Goal: Task Accomplishment & Management: Manage account settings

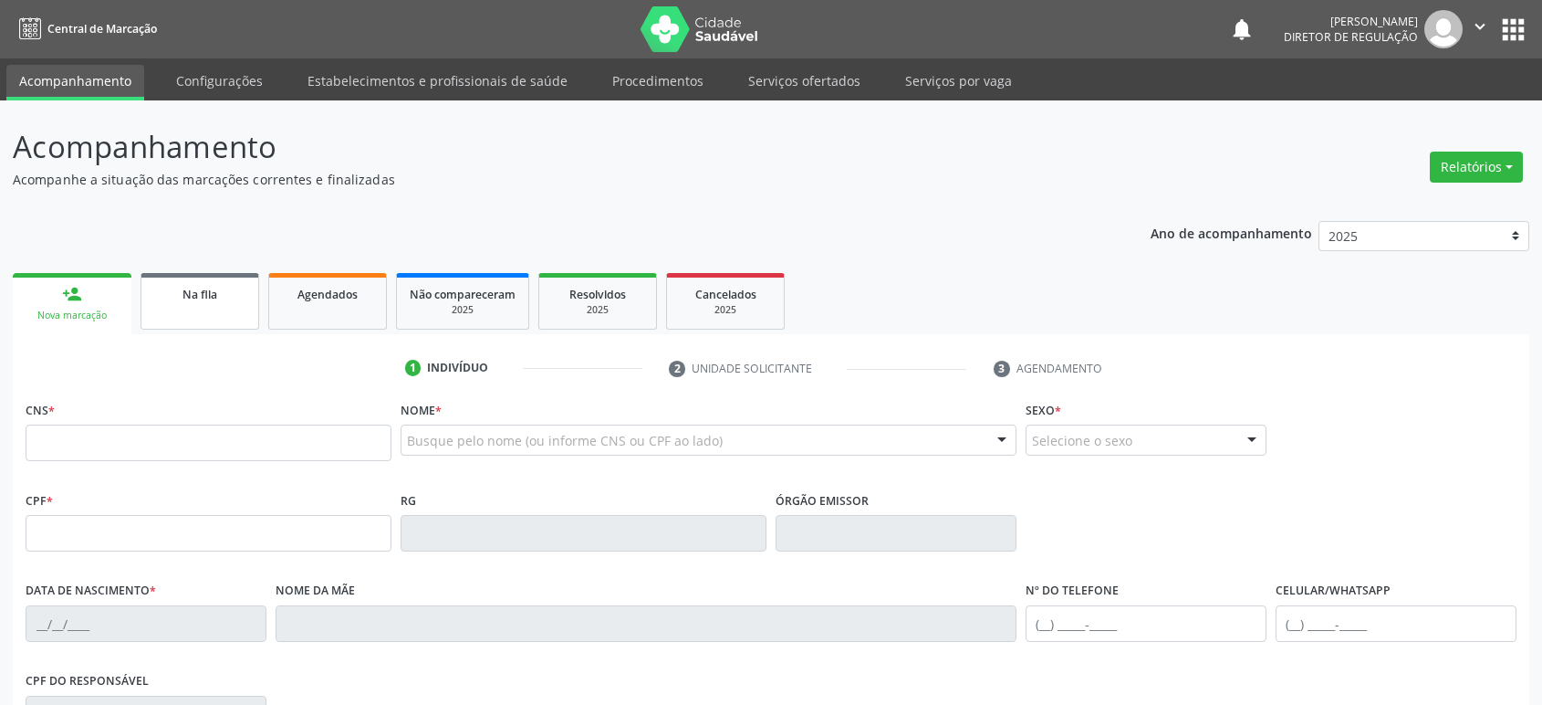
click at [220, 316] on link "Na fila" at bounding box center [200, 301] width 119 height 57
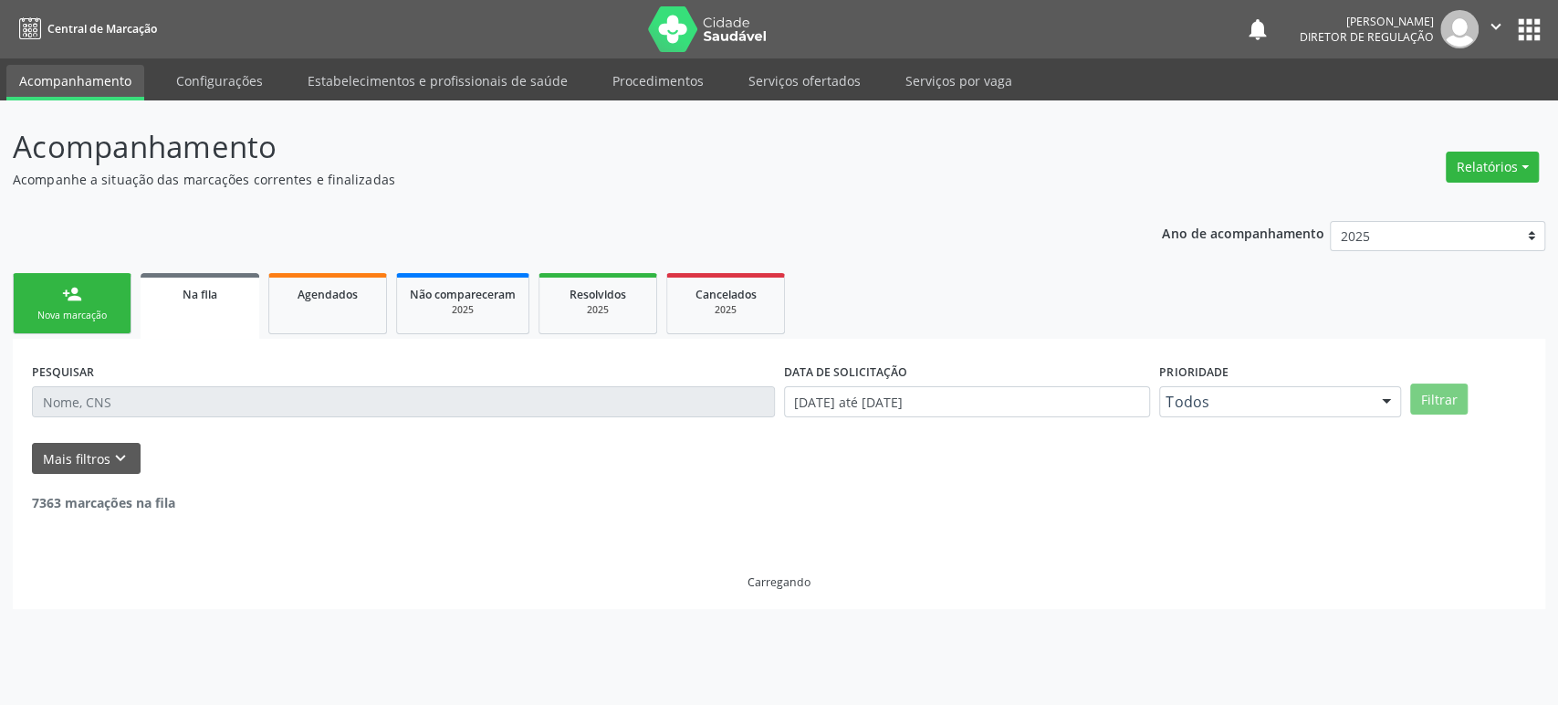
click at [120, 476] on div "7363 marcações na fila" at bounding box center [779, 493] width 1494 height 38
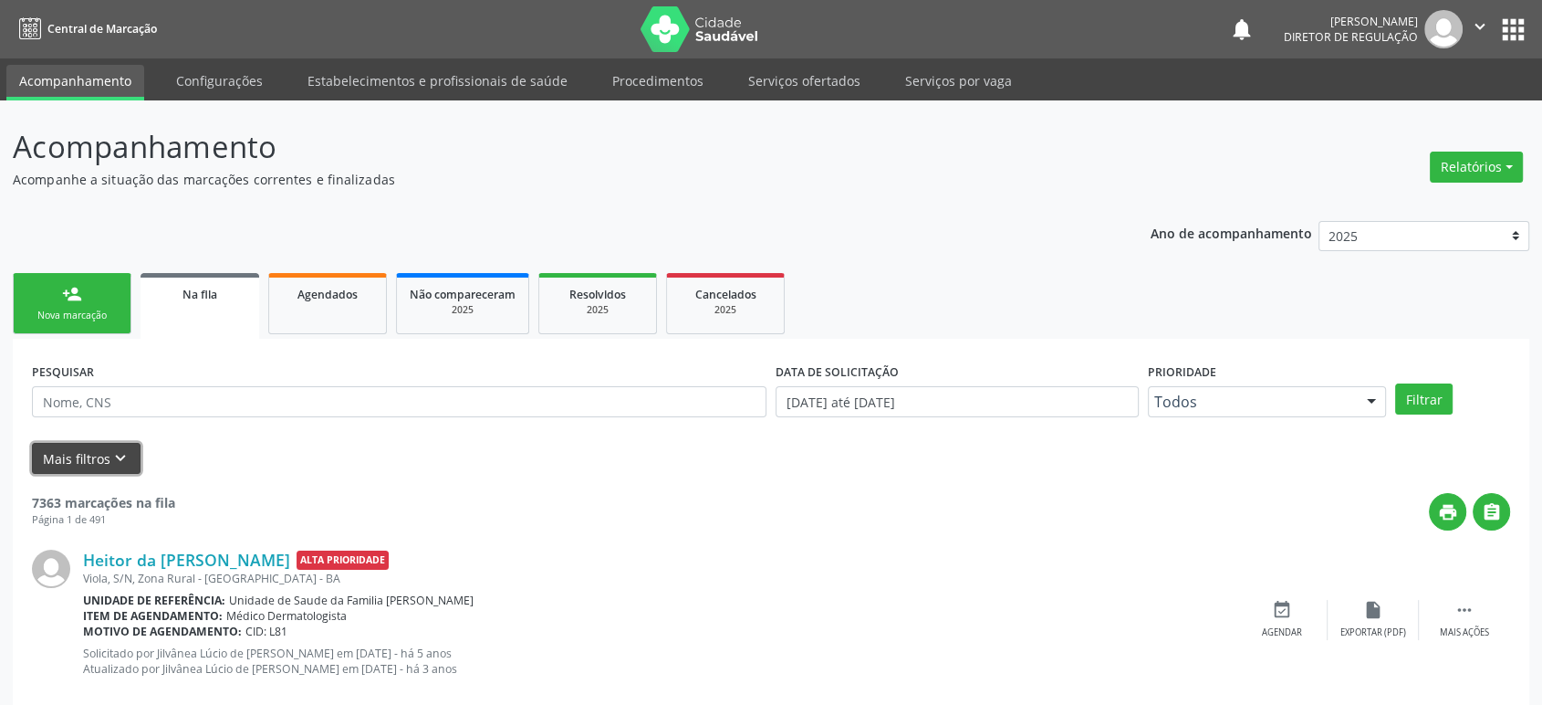
click at [115, 458] on icon "keyboard_arrow_down" at bounding box center [120, 458] width 20 height 20
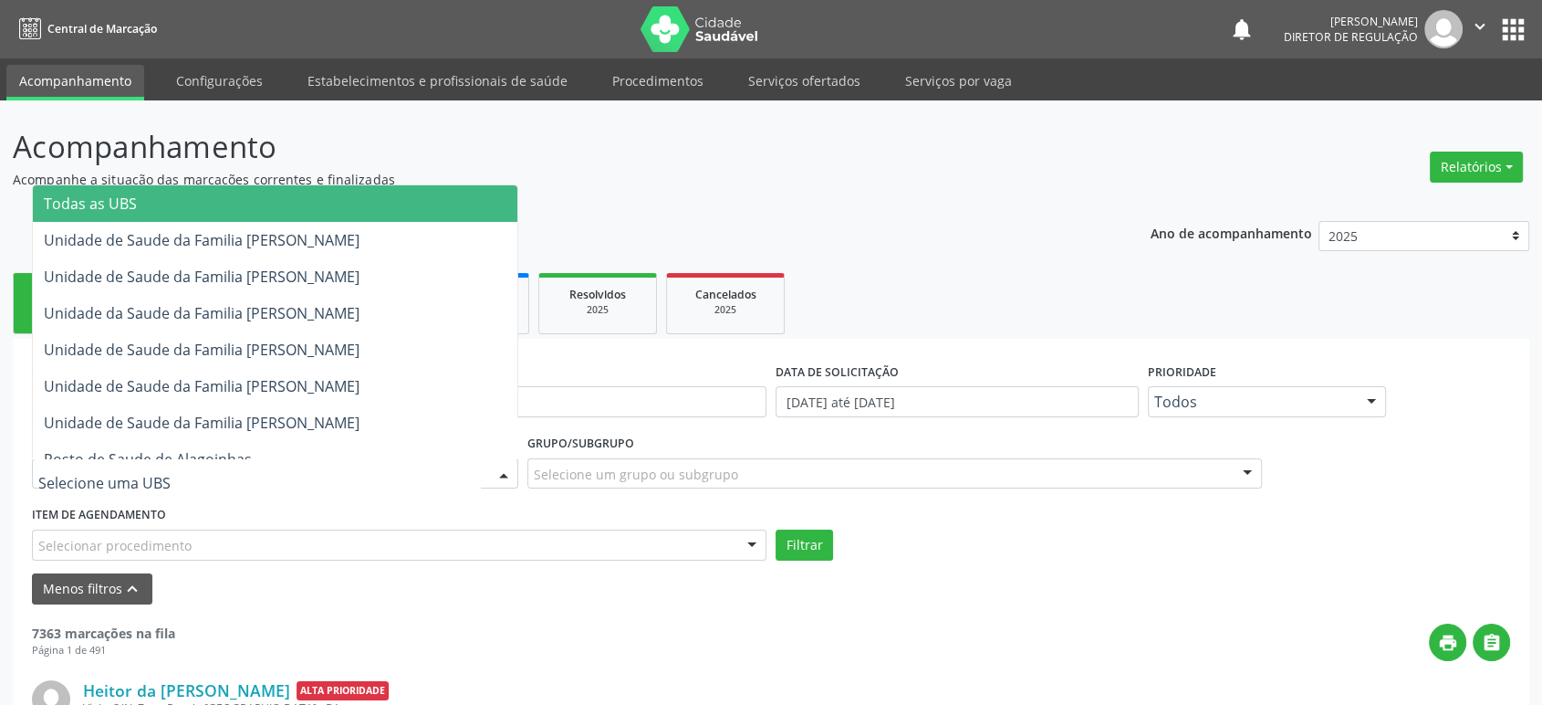
click at [219, 486] on div at bounding box center [275, 473] width 486 height 31
click at [116, 201] on span "Todas as UBS" at bounding box center [90, 203] width 93 height 20
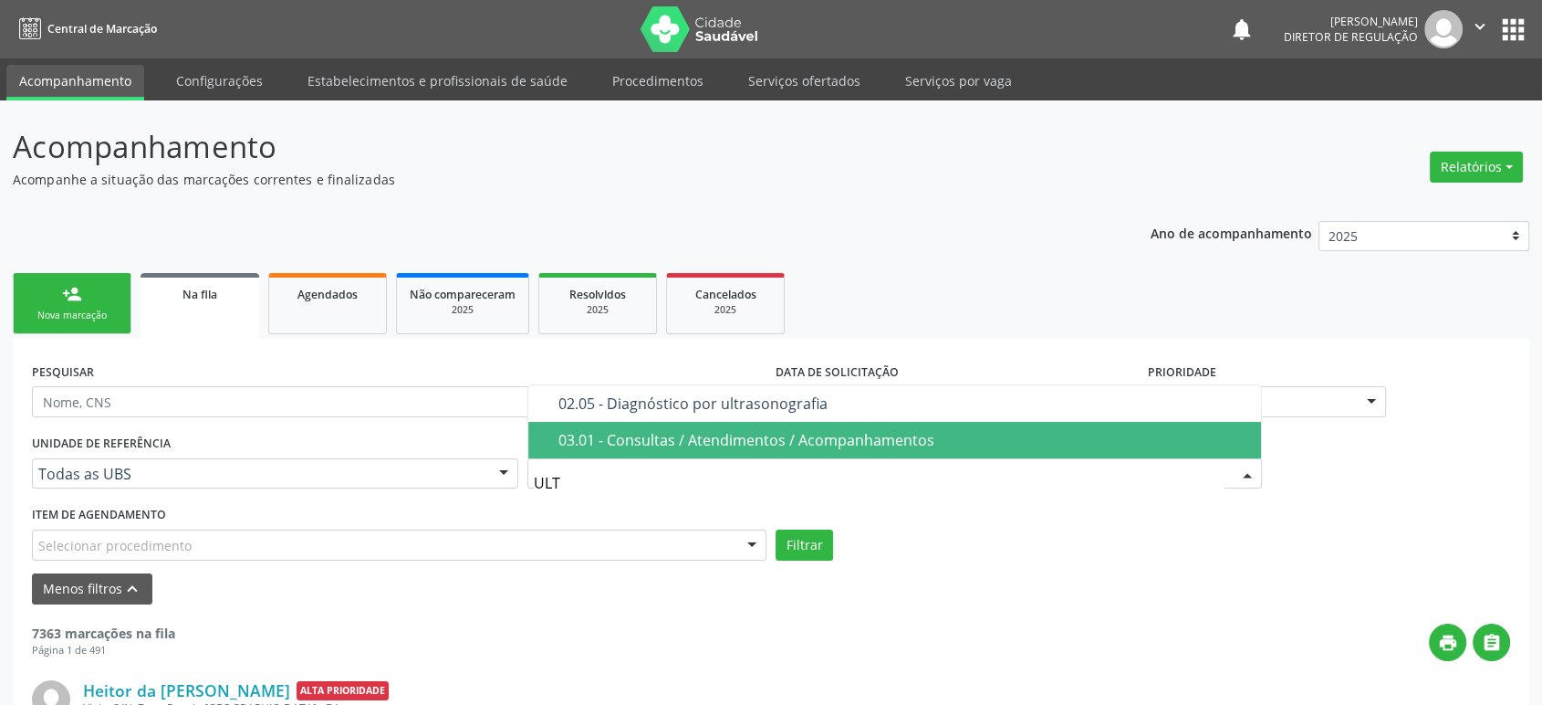
type input "ULTR"
click at [664, 444] on div "02.05 - Diagnóstico por ultrasonografia" at bounding box center [905, 440] width 692 height 15
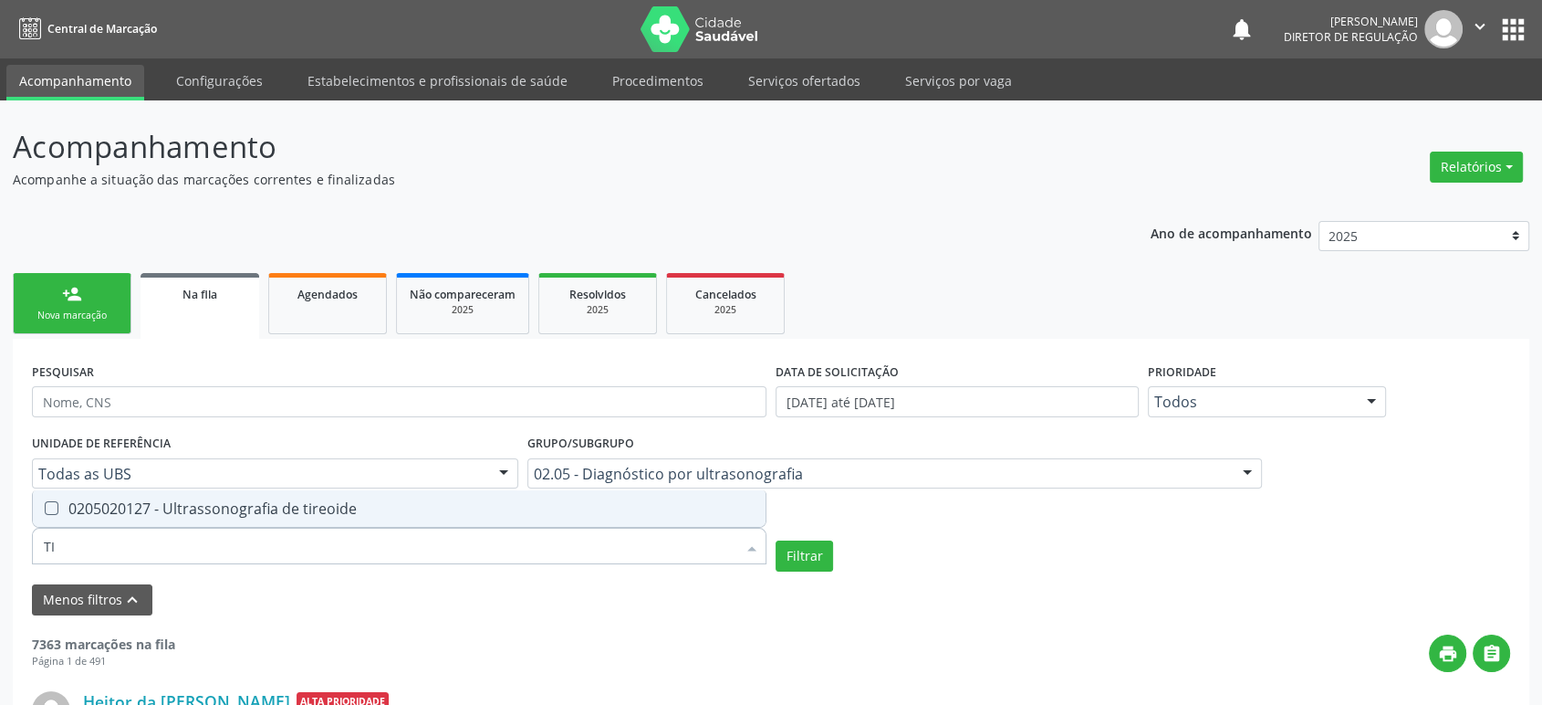
type input "T"
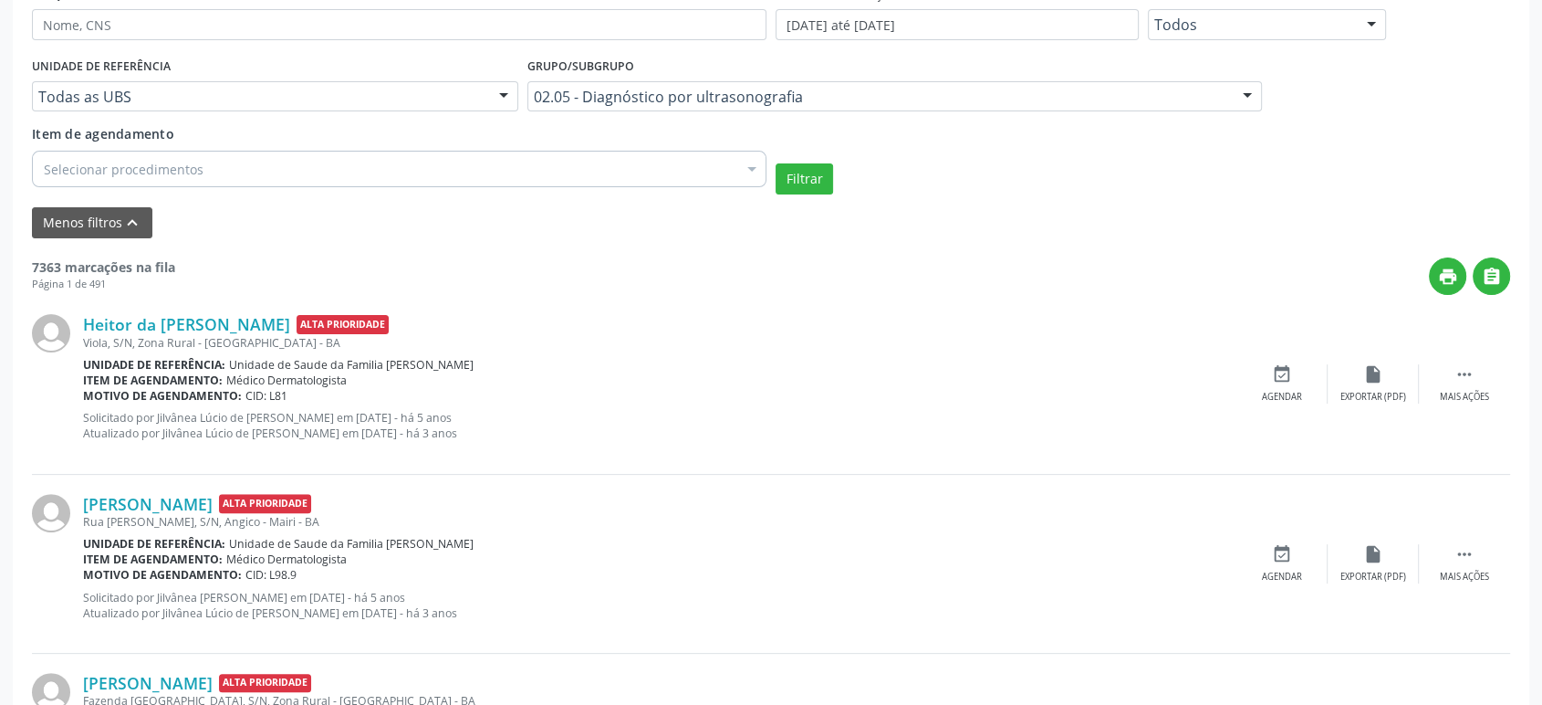
scroll to position [405, 0]
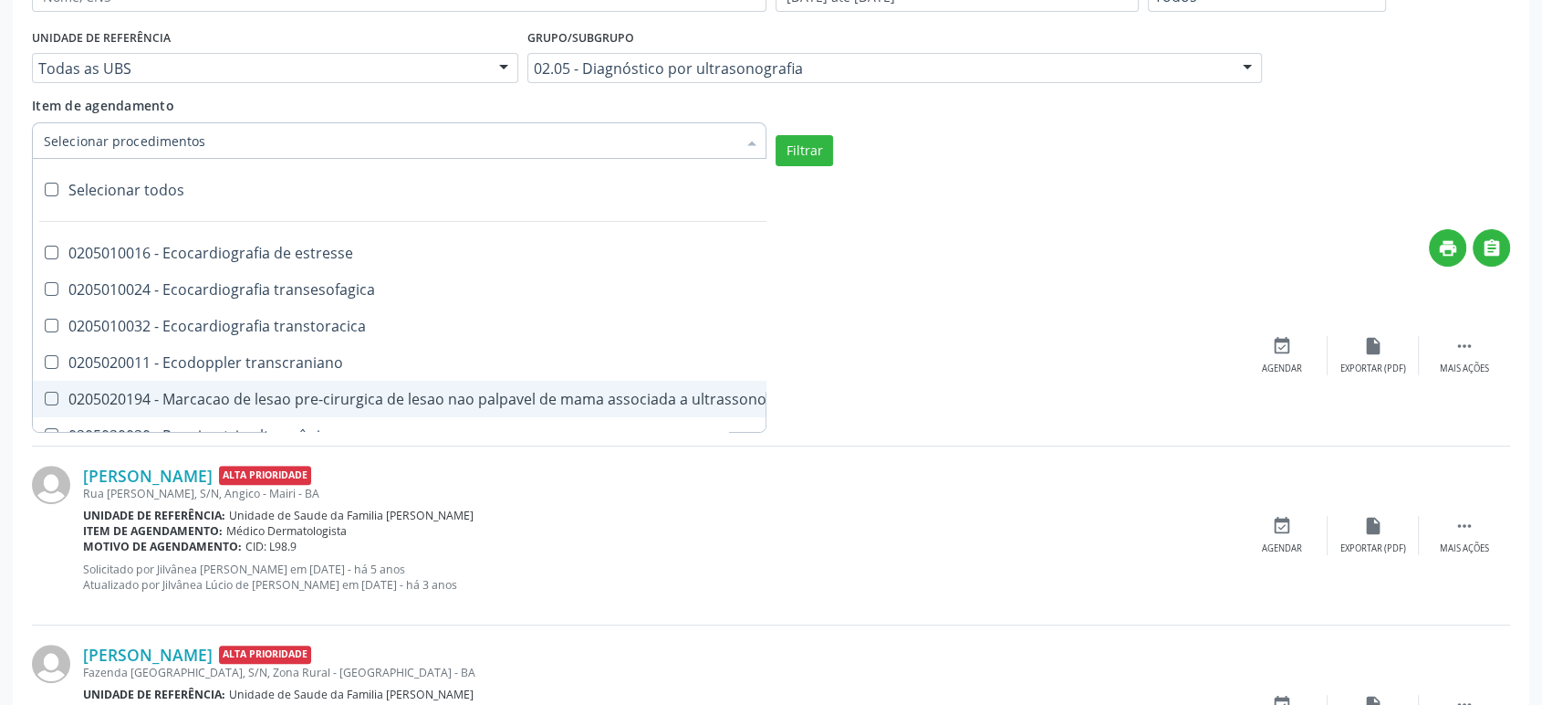
click at [241, 134] on div at bounding box center [399, 140] width 735 height 37
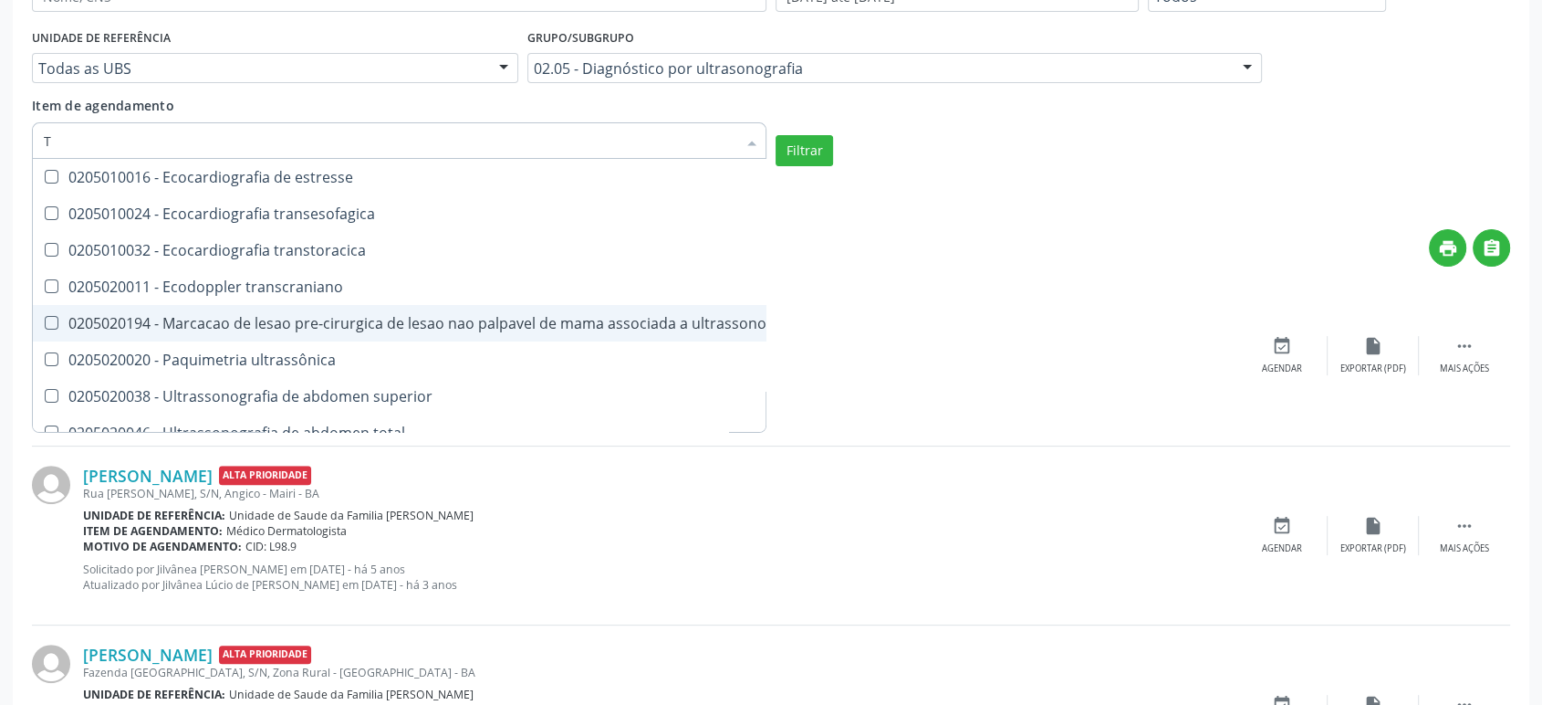
type input "TI"
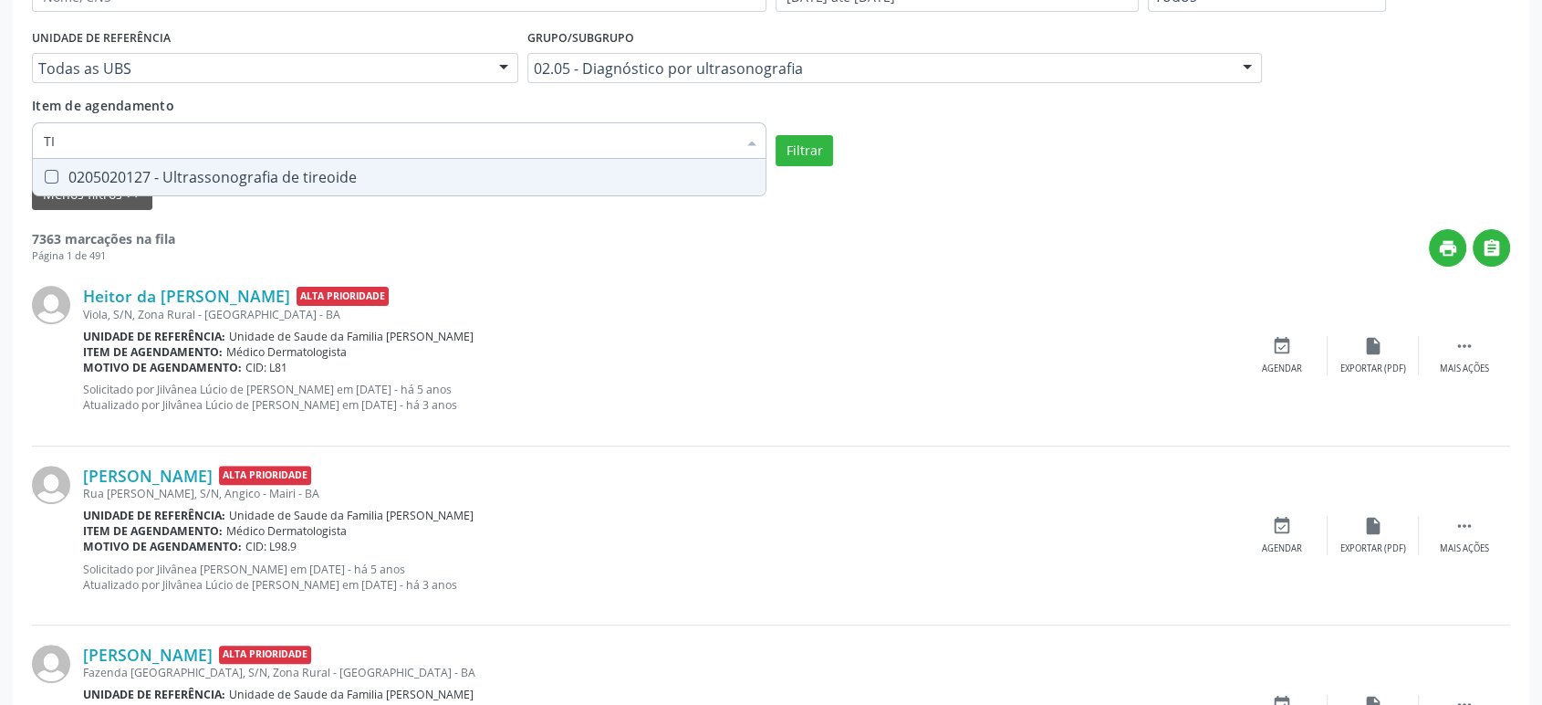
click at [229, 183] on div "0205020127 - Ultrassonografia de tireoide" at bounding box center [399, 177] width 711 height 15
checkbox tireoide "true"
type input "T"
checkbox tireoide "false"
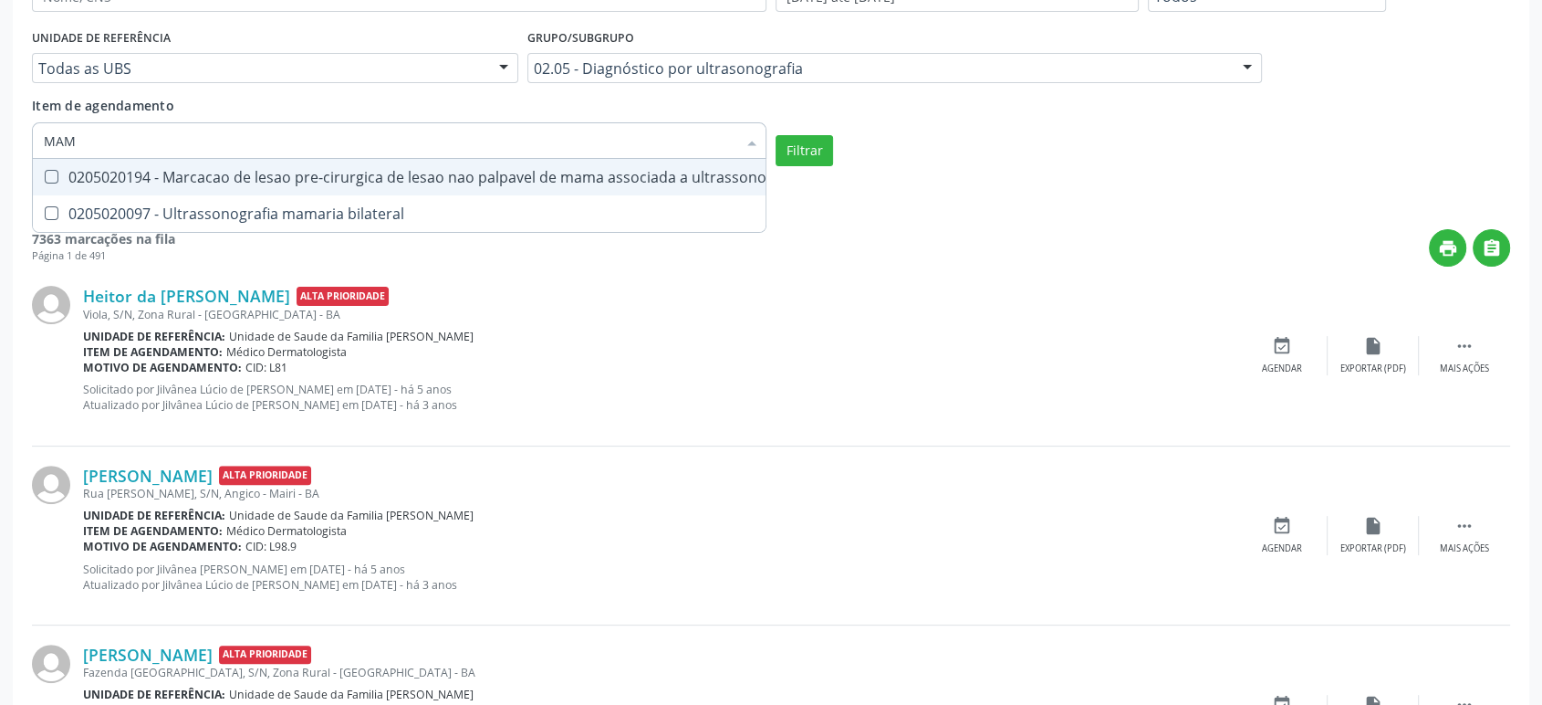
type input "MAMA"
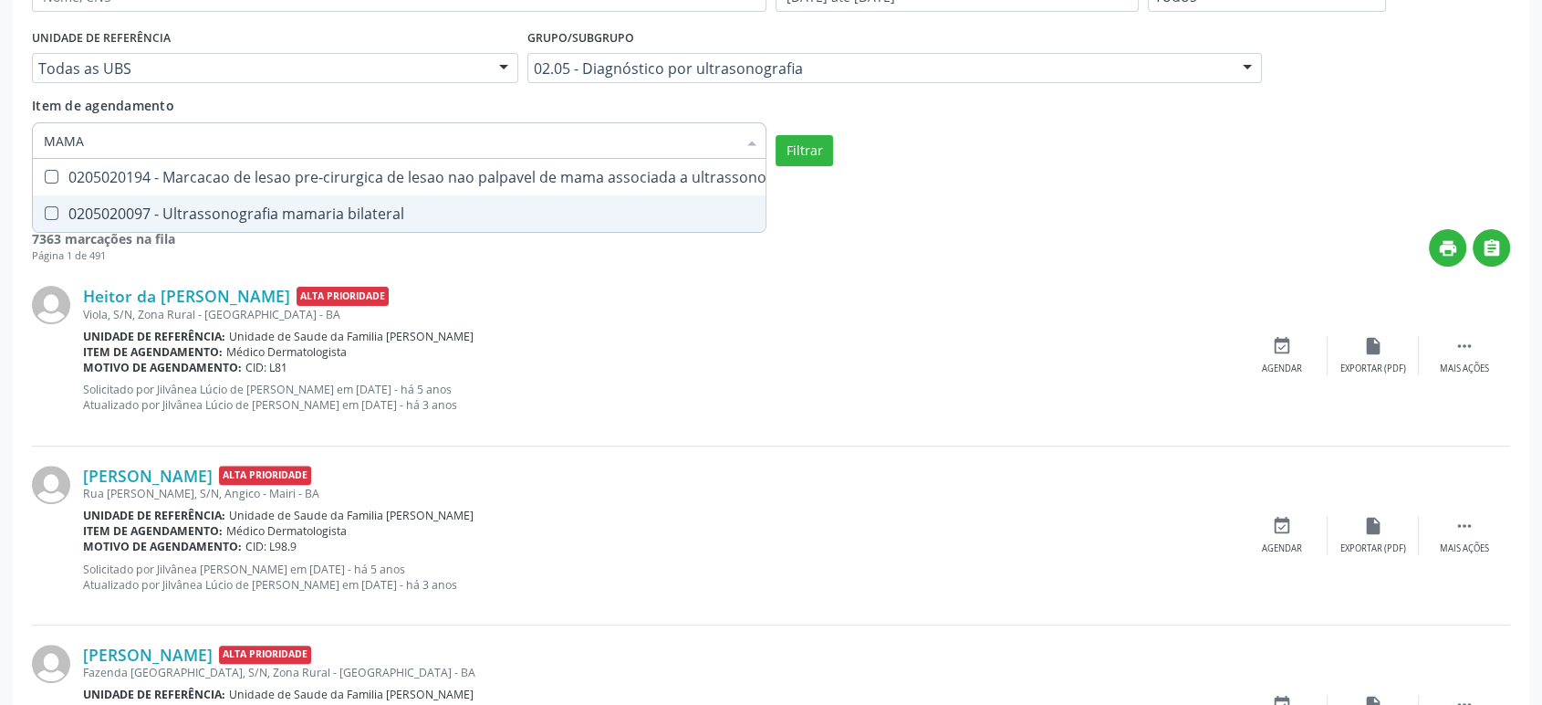
click at [55, 210] on bilateral at bounding box center [52, 213] width 14 height 14
click at [45, 210] on bilateral "checkbox" at bounding box center [39, 213] width 12 height 12
checkbox bilateral "true"
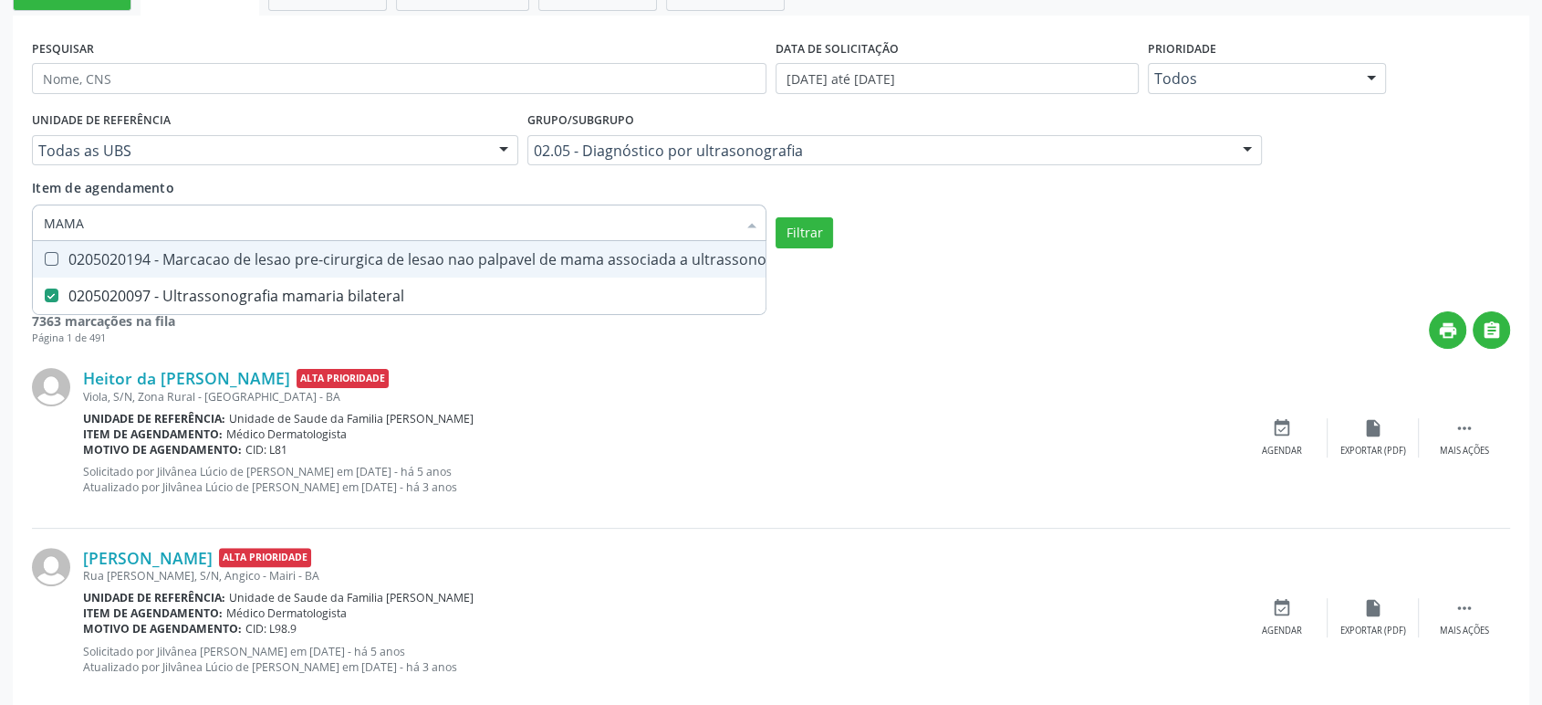
scroll to position [203, 0]
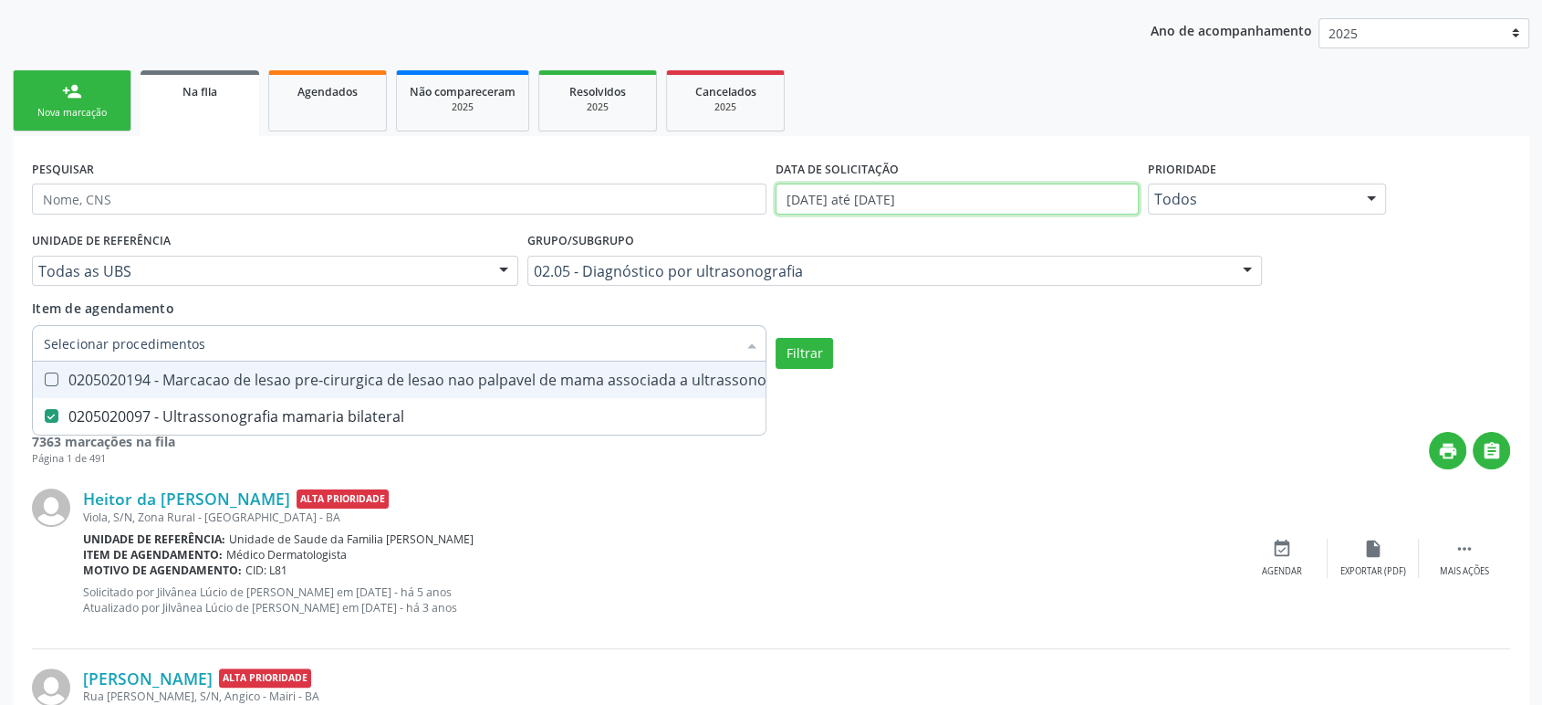
click at [875, 189] on input "[DATE] até [DATE]" at bounding box center [957, 198] width 363 height 31
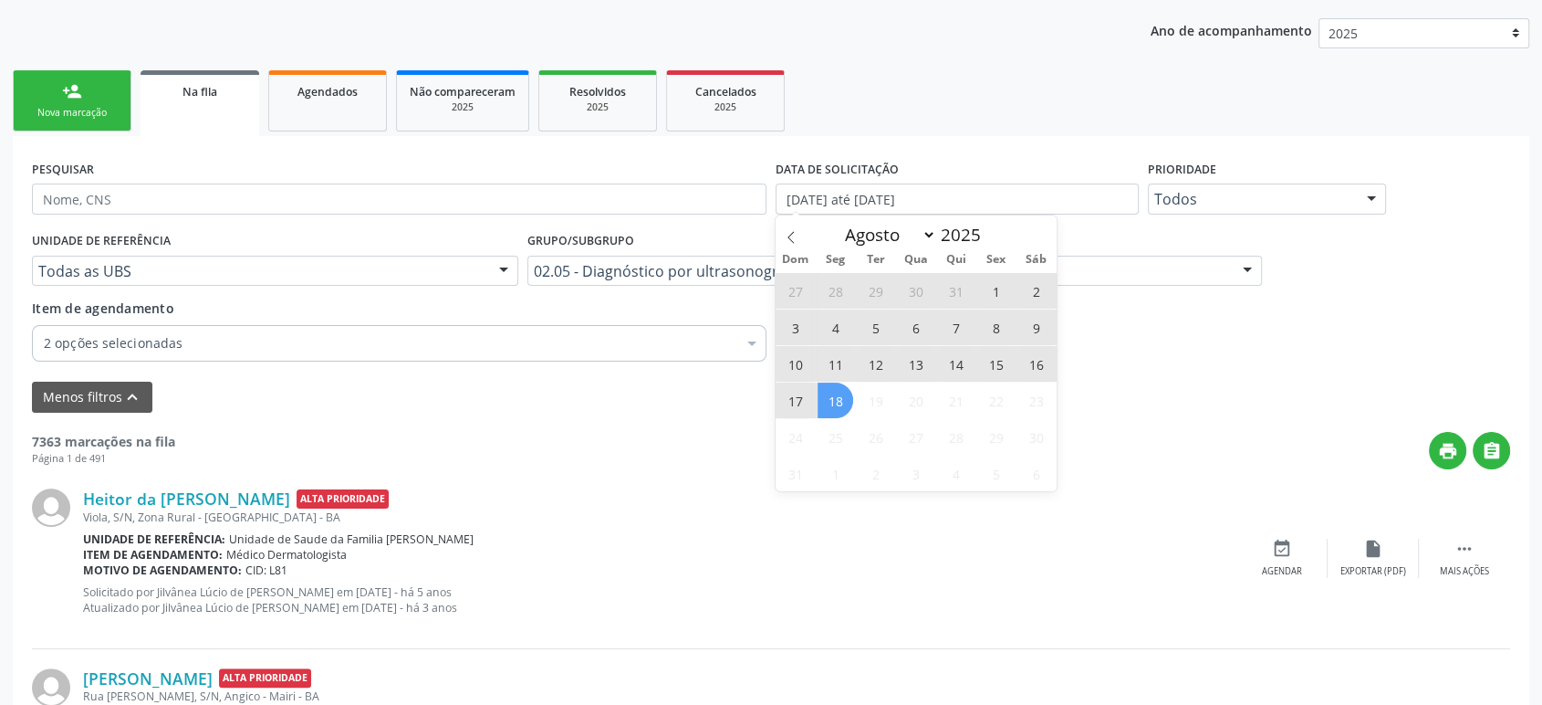
click at [837, 395] on span "18" at bounding box center [836, 400] width 36 height 36
type input "[DATE]"
click at [789, 220] on span at bounding box center [791, 230] width 31 height 31
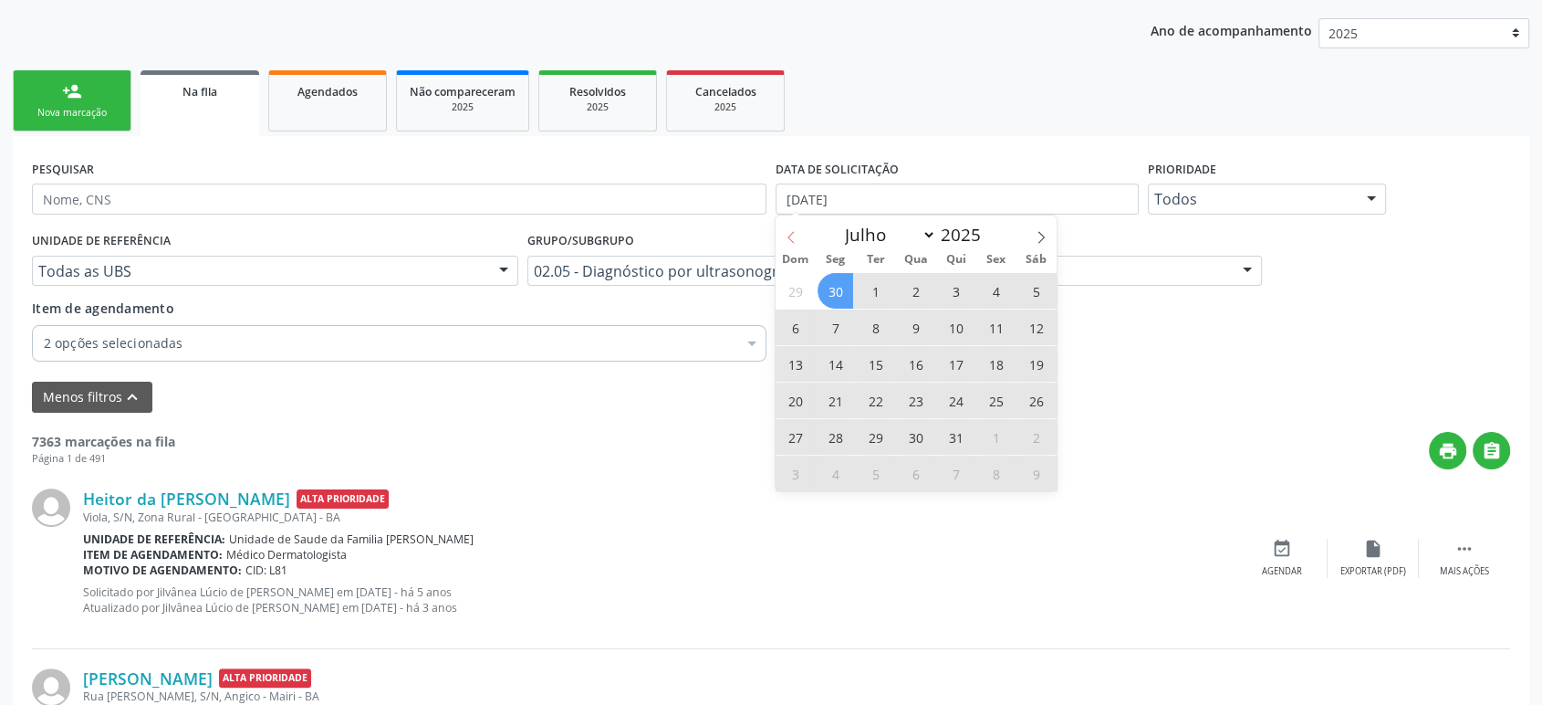
click at [777, 237] on span at bounding box center [791, 230] width 31 height 31
select select "5"
click at [843, 296] on span "2" at bounding box center [836, 291] width 36 height 36
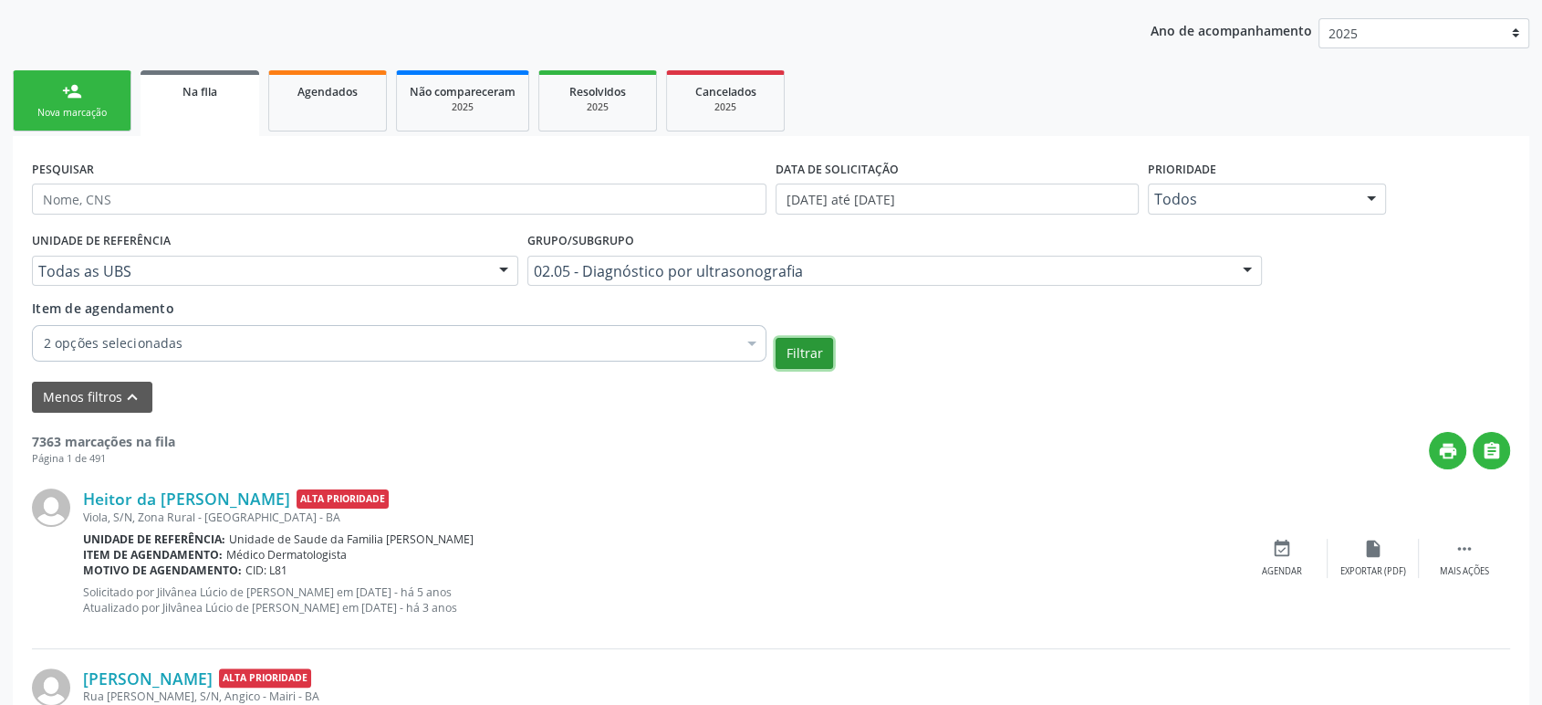
click at [811, 356] on button "Filtrar" at bounding box center [805, 353] width 58 height 31
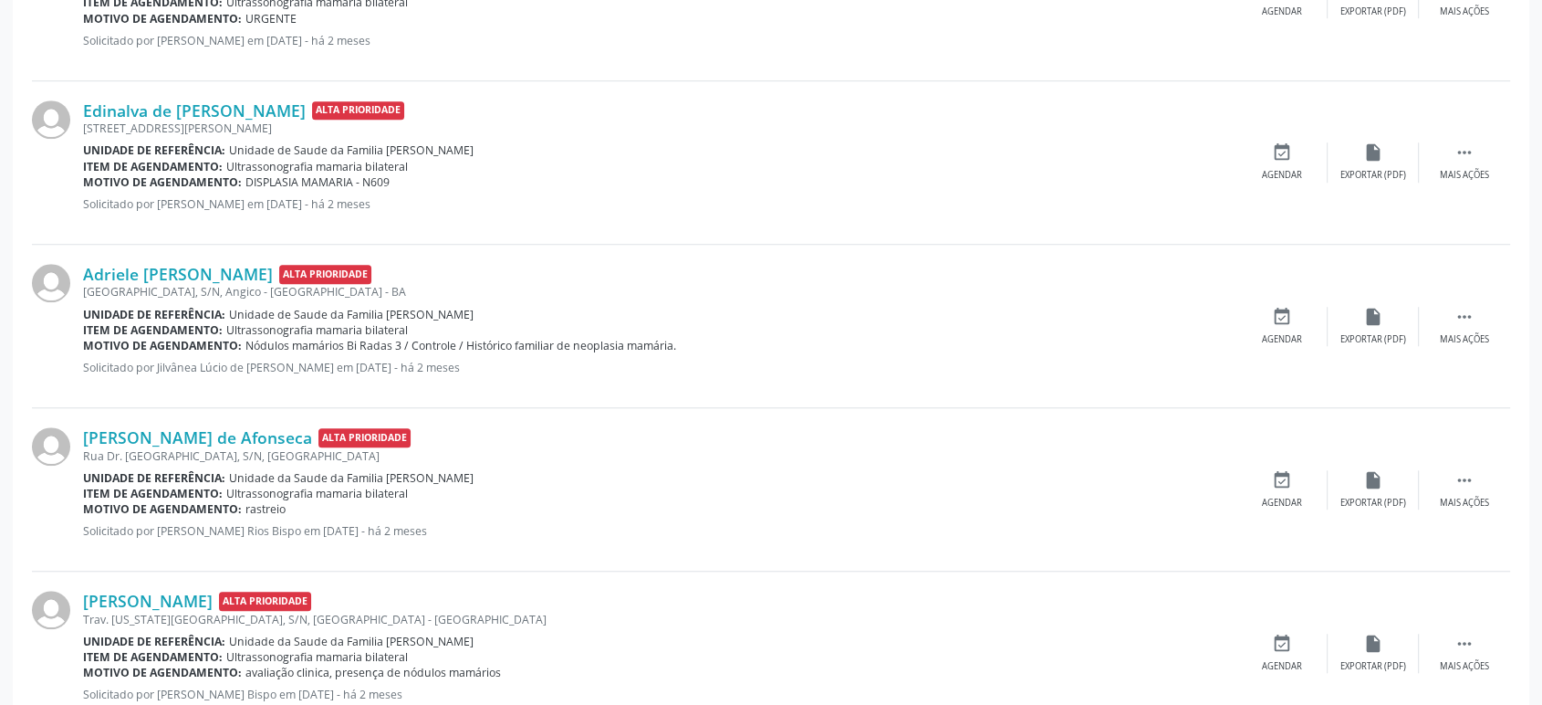
scroll to position [1622, 0]
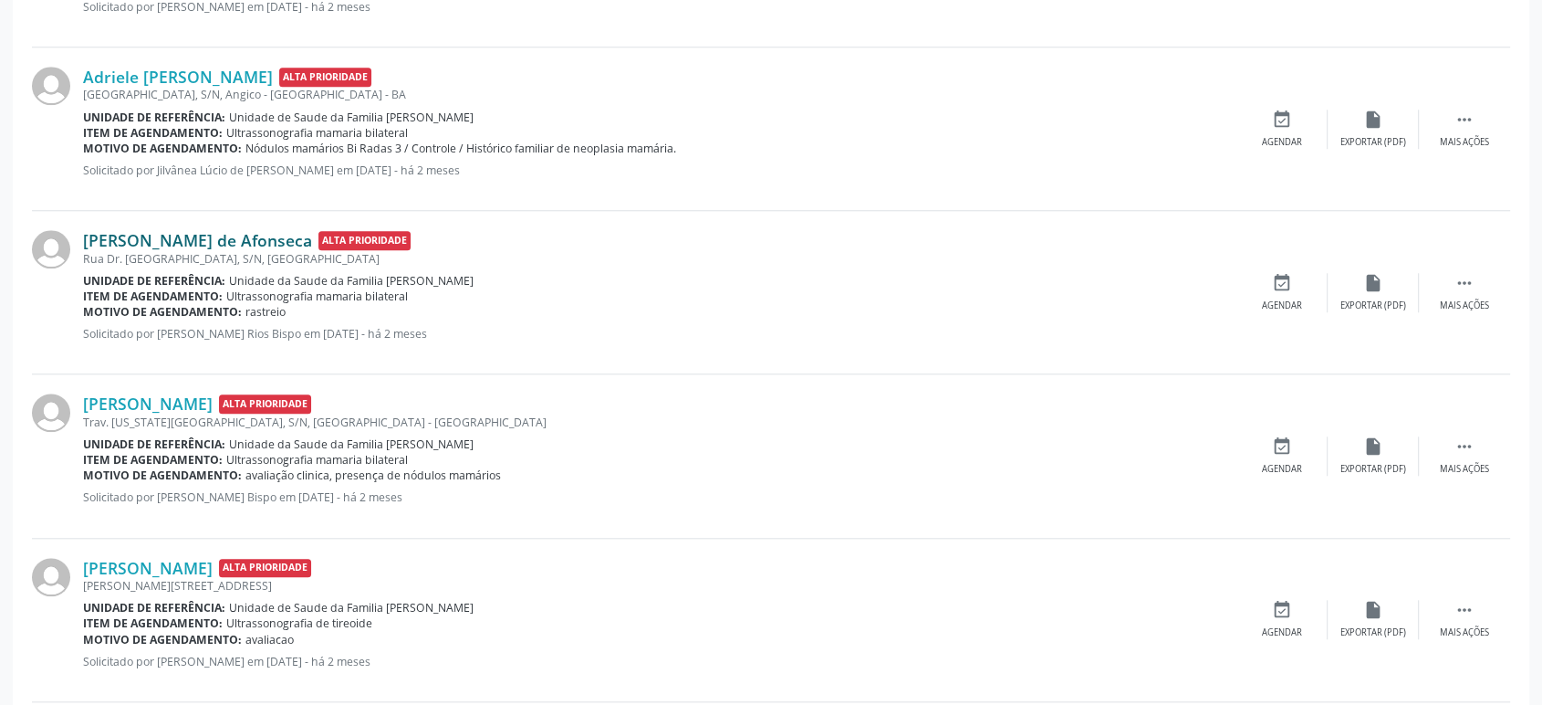
click at [190, 241] on link "[PERSON_NAME] de Afonseca" at bounding box center [197, 240] width 229 height 20
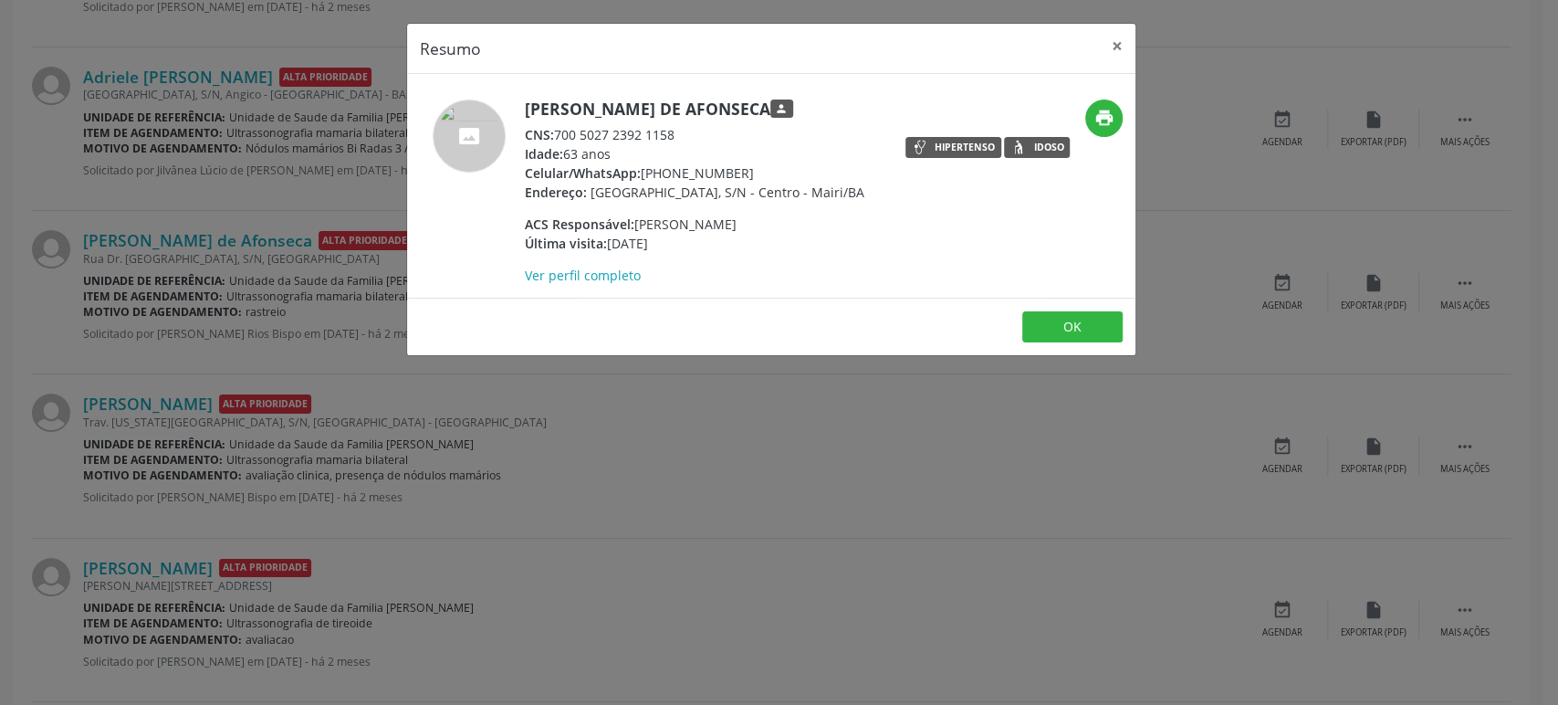
drag, startPoint x: 524, startPoint y: 108, endPoint x: 606, endPoint y: 136, distance: 86.9
click at [606, 136] on div "[PERSON_NAME] de Afonseca person CNS: 700 5027 2392 1158 Idade: 63 anos Celular…" at bounding box center [650, 191] width 486 height 185
copy h5 "[PERSON_NAME] de Afonseca"
click at [256, 459] on div "Resumo × Celidalva [PERSON_NAME] de Afonseca person CNS: 700 5027 2392 1158 Ida…" at bounding box center [779, 352] width 1558 height 705
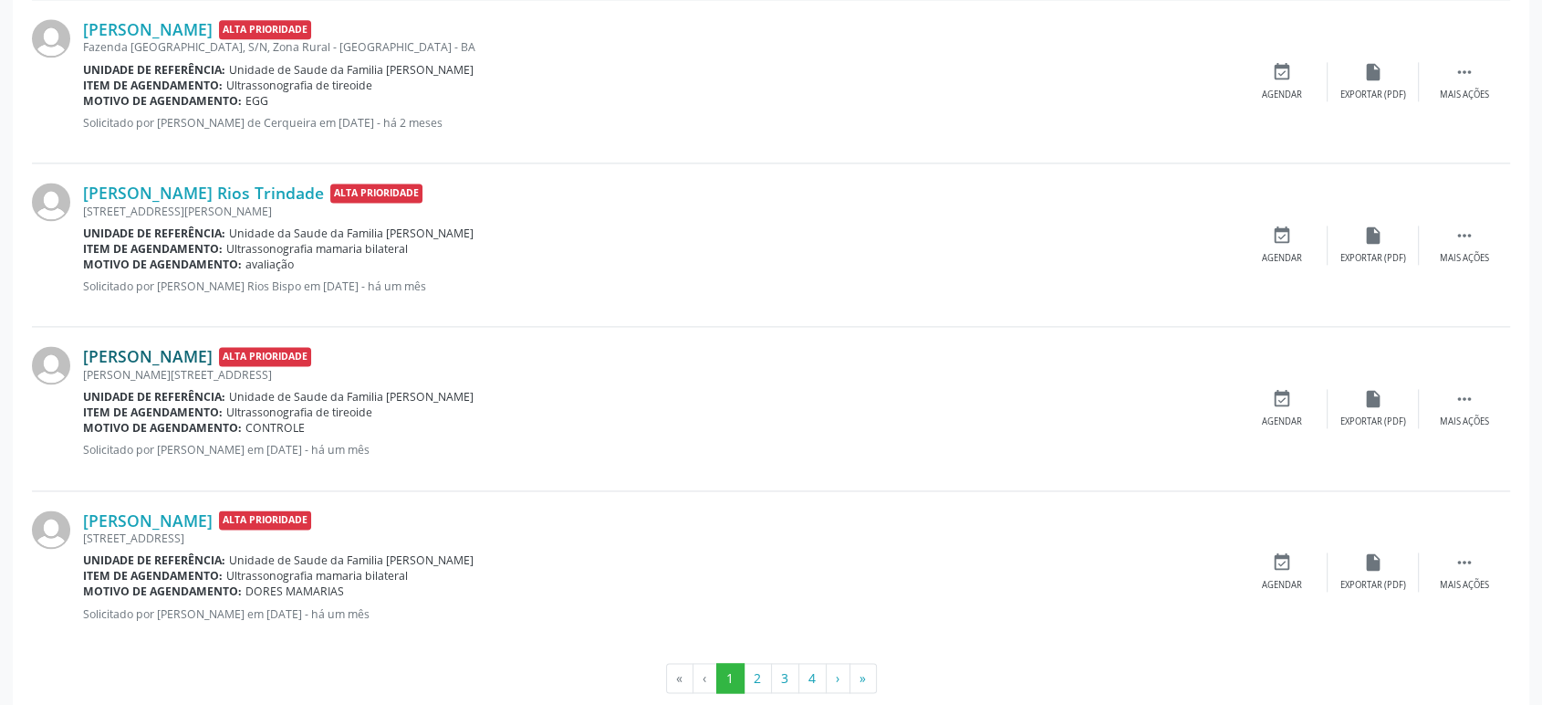
scroll to position [2516, 0]
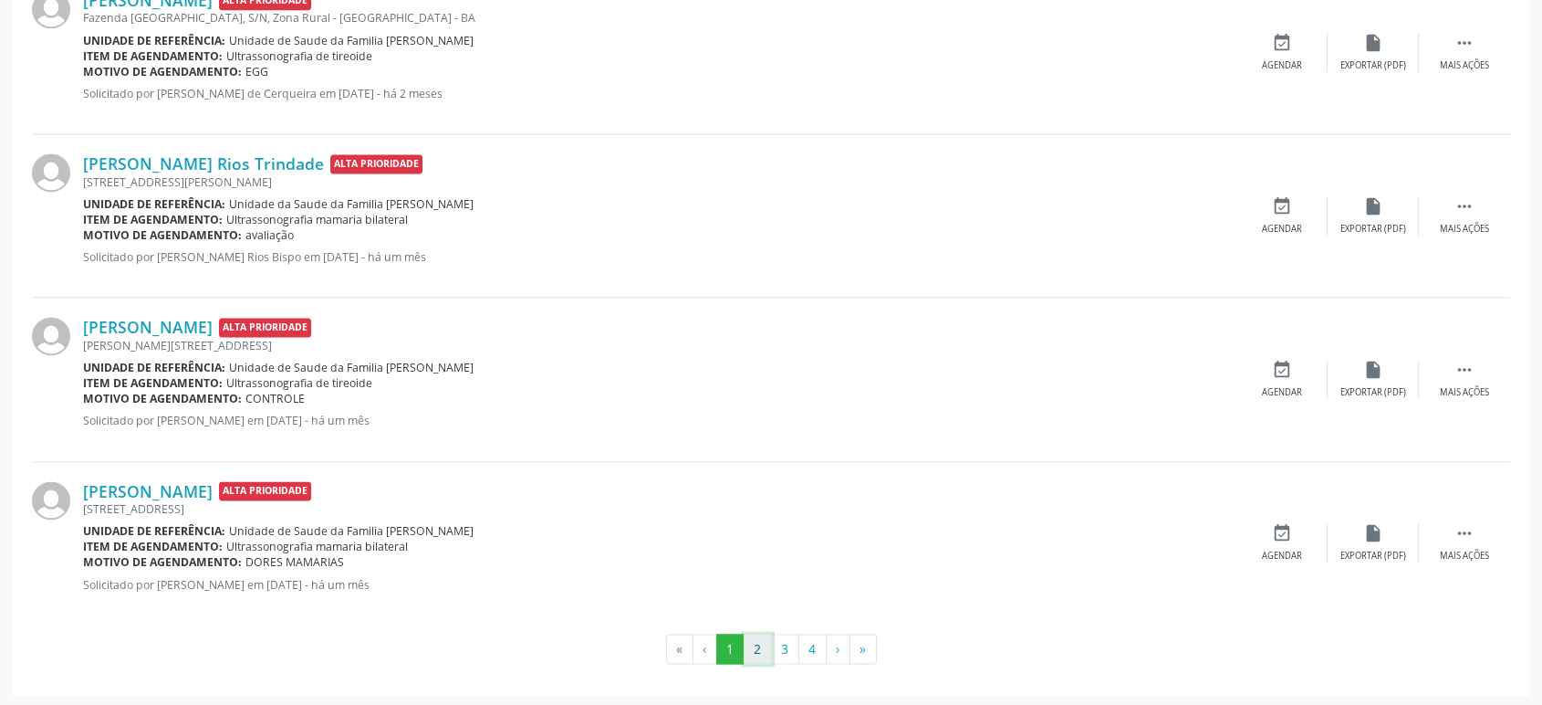
click at [753, 647] on button "2" at bounding box center [758, 648] width 28 height 31
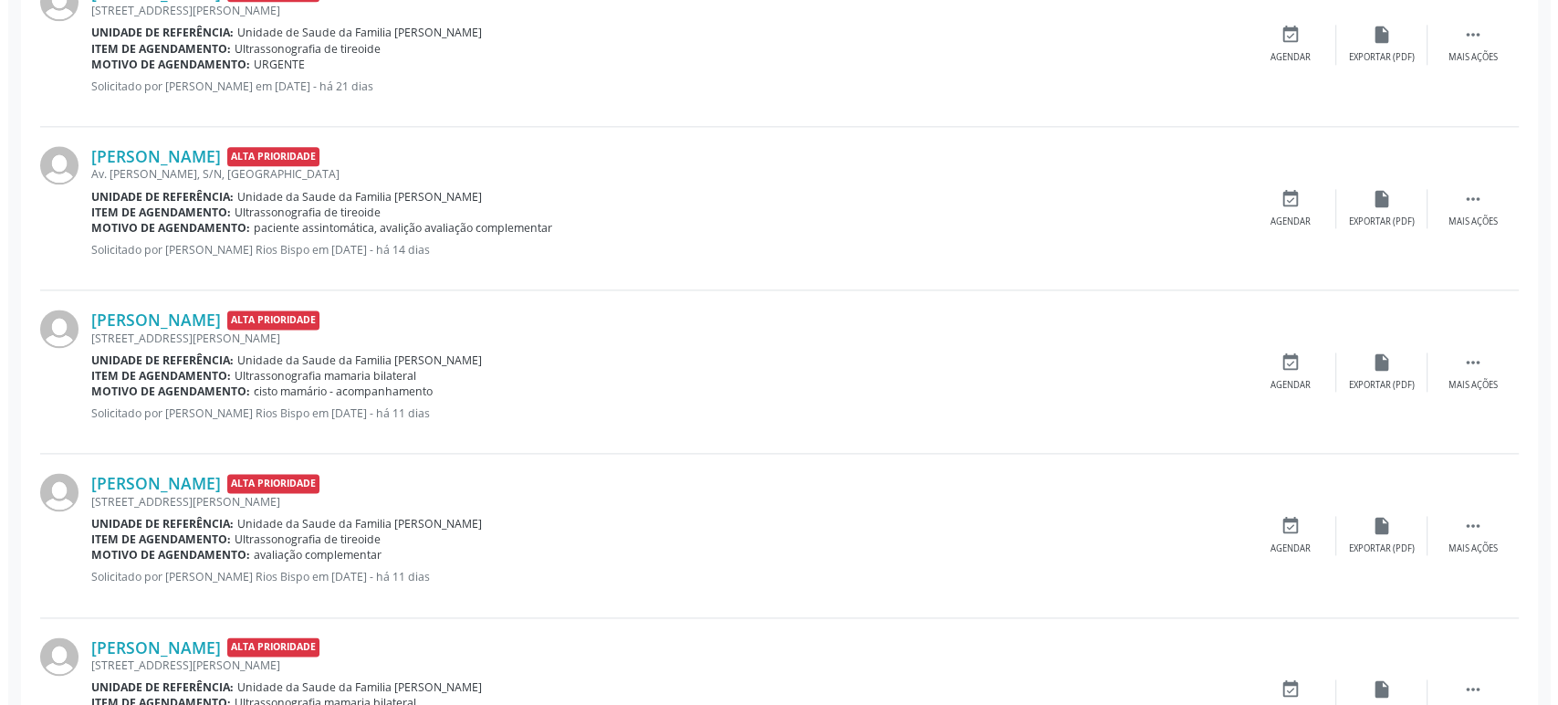
scroll to position [2314, 0]
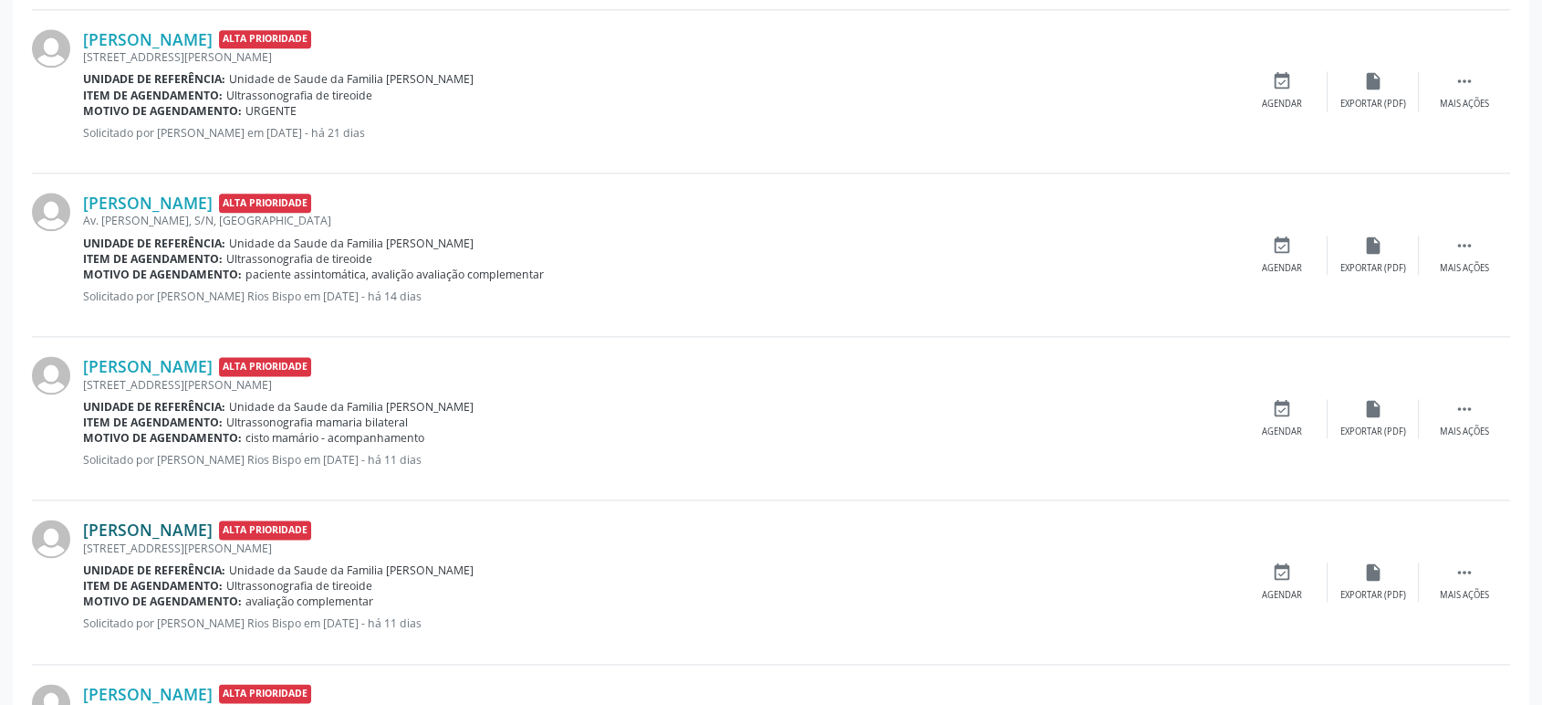
click at [173, 530] on link "[PERSON_NAME]" at bounding box center [148, 529] width 130 height 20
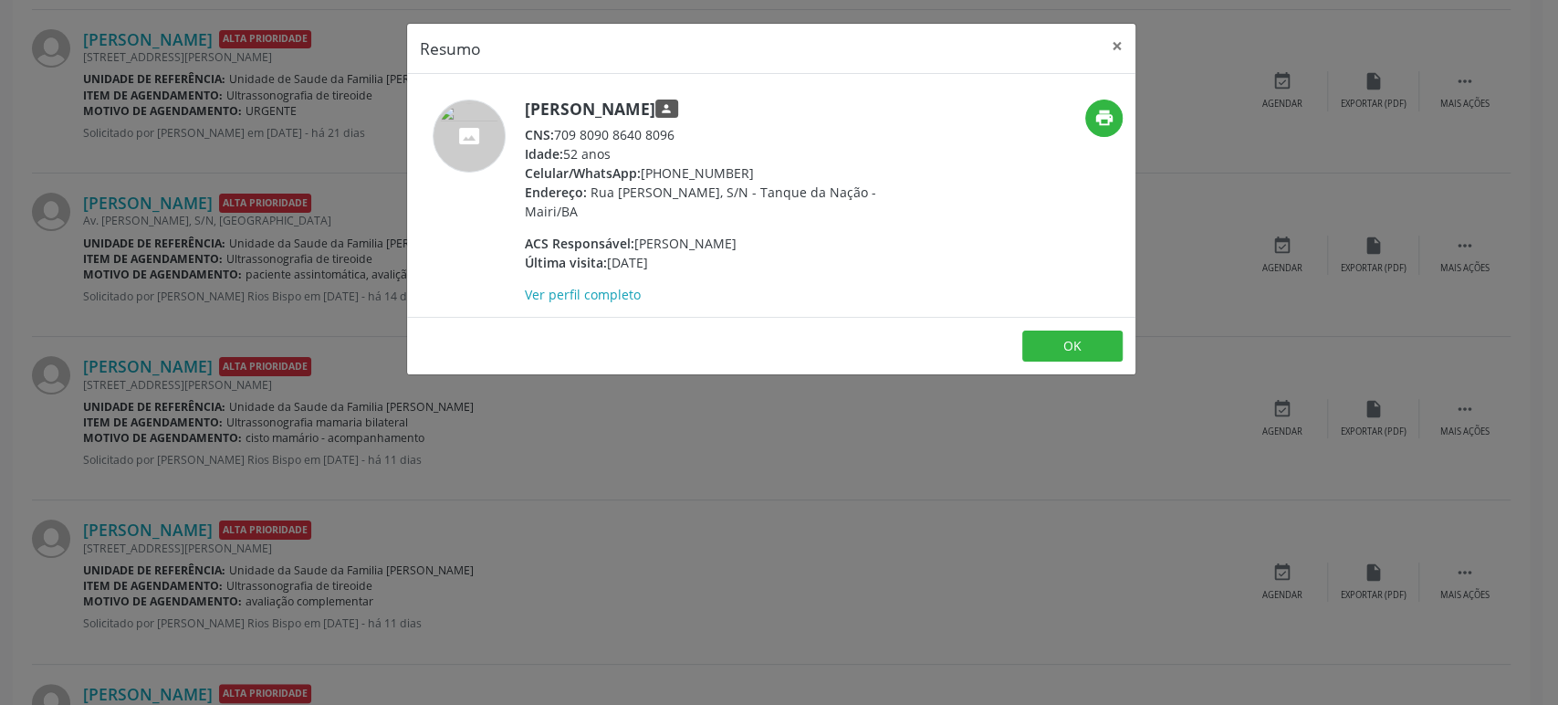
drag, startPoint x: 523, startPoint y: 106, endPoint x: 794, endPoint y: 103, distance: 271.1
click at [794, 103] on h5 "[PERSON_NAME] person" at bounding box center [702, 108] width 355 height 19
copy h5 "[PERSON_NAME]"
drag, startPoint x: 643, startPoint y: 170, endPoint x: 745, endPoint y: 170, distance: 101.3
click at [745, 170] on div "Celular/WhatsApp: [PHONE_NUMBER]" at bounding box center [702, 172] width 355 height 19
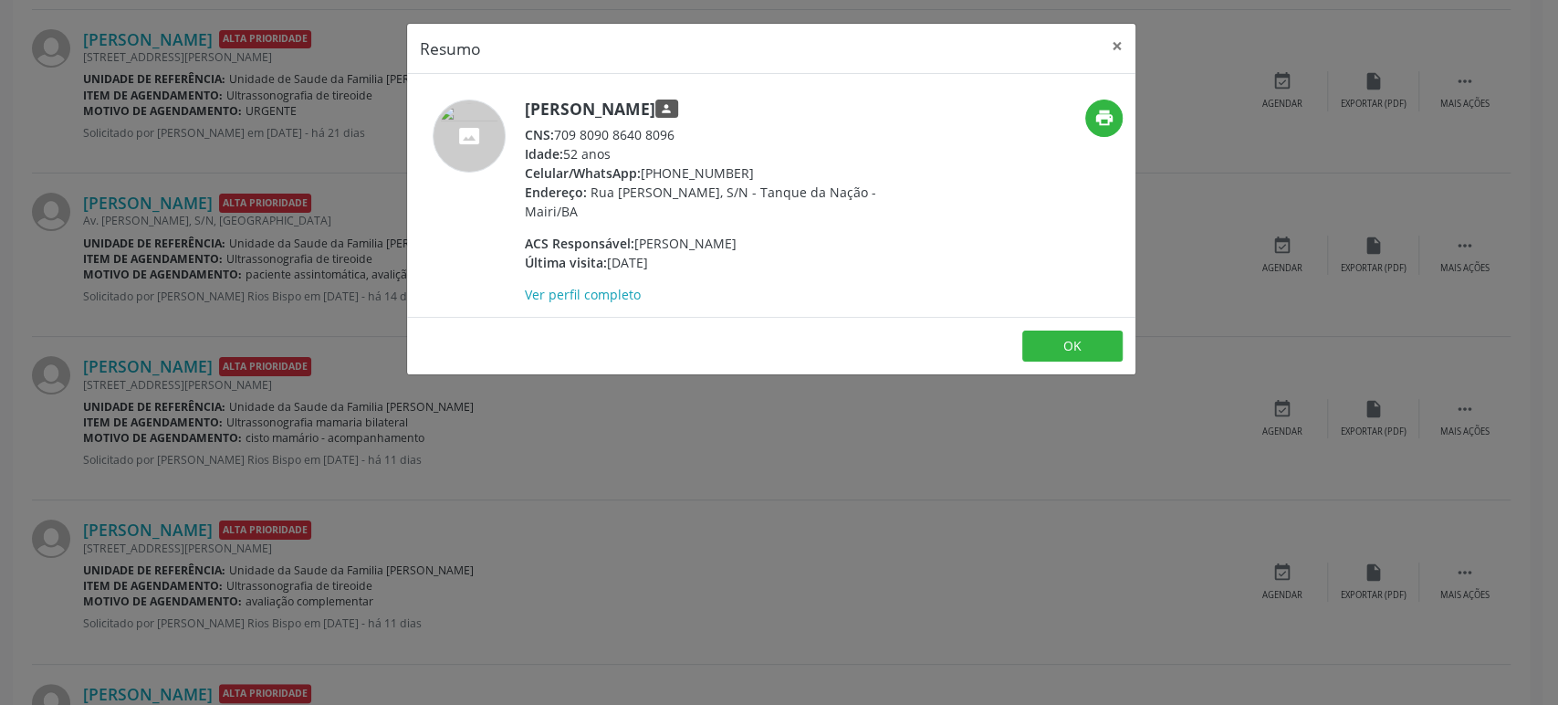
copy div "[PHONE_NUMBER]"
drag, startPoint x: 525, startPoint y: 111, endPoint x: 795, endPoint y: 108, distance: 270.2
click at [795, 108] on h5 "[PERSON_NAME] person" at bounding box center [702, 108] width 355 height 19
copy h5 "[PERSON_NAME]"
click at [178, 225] on div "Resumo × [PERSON_NAME] person CNS: 709 8090 8640 8096 Idade: 52 anos Celular/Wh…" at bounding box center [779, 352] width 1558 height 705
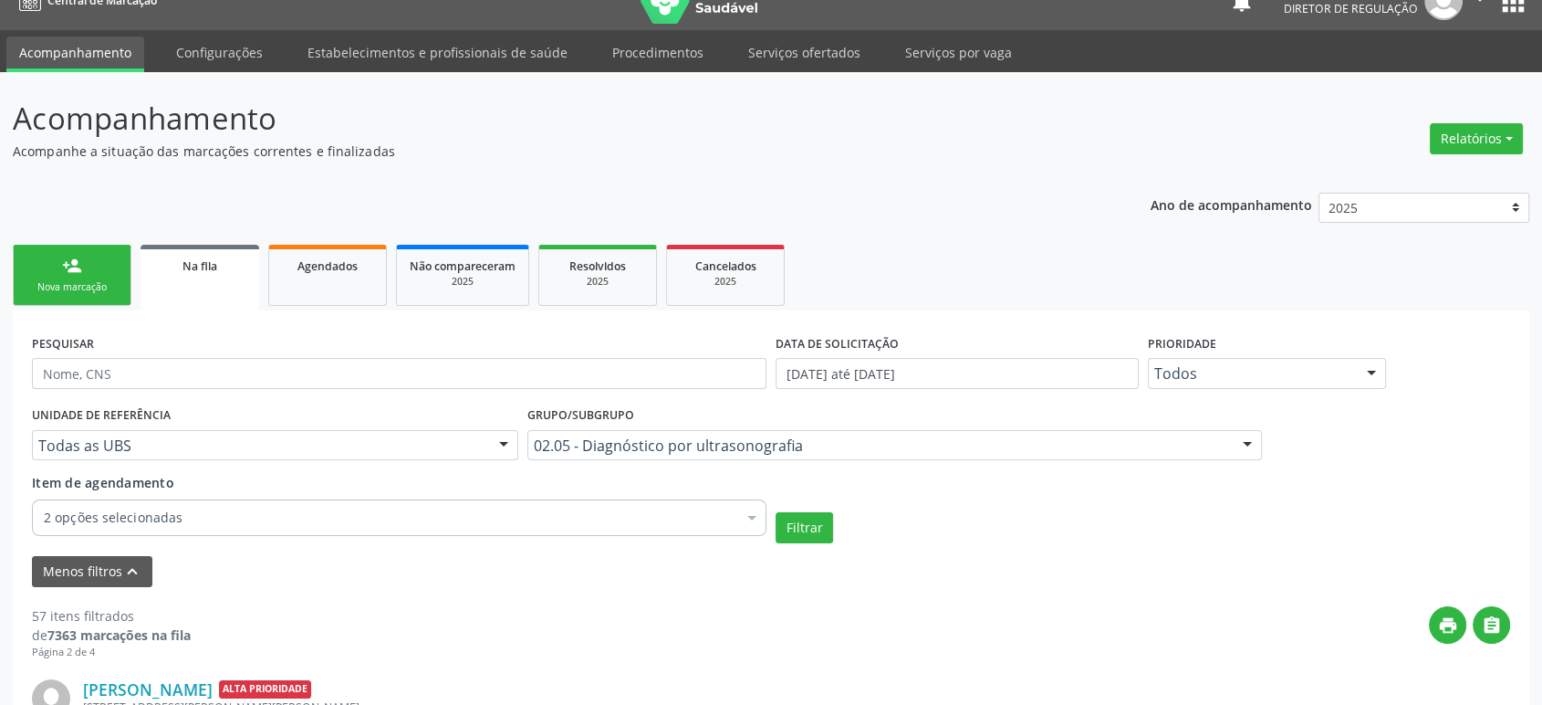
scroll to position [0, 0]
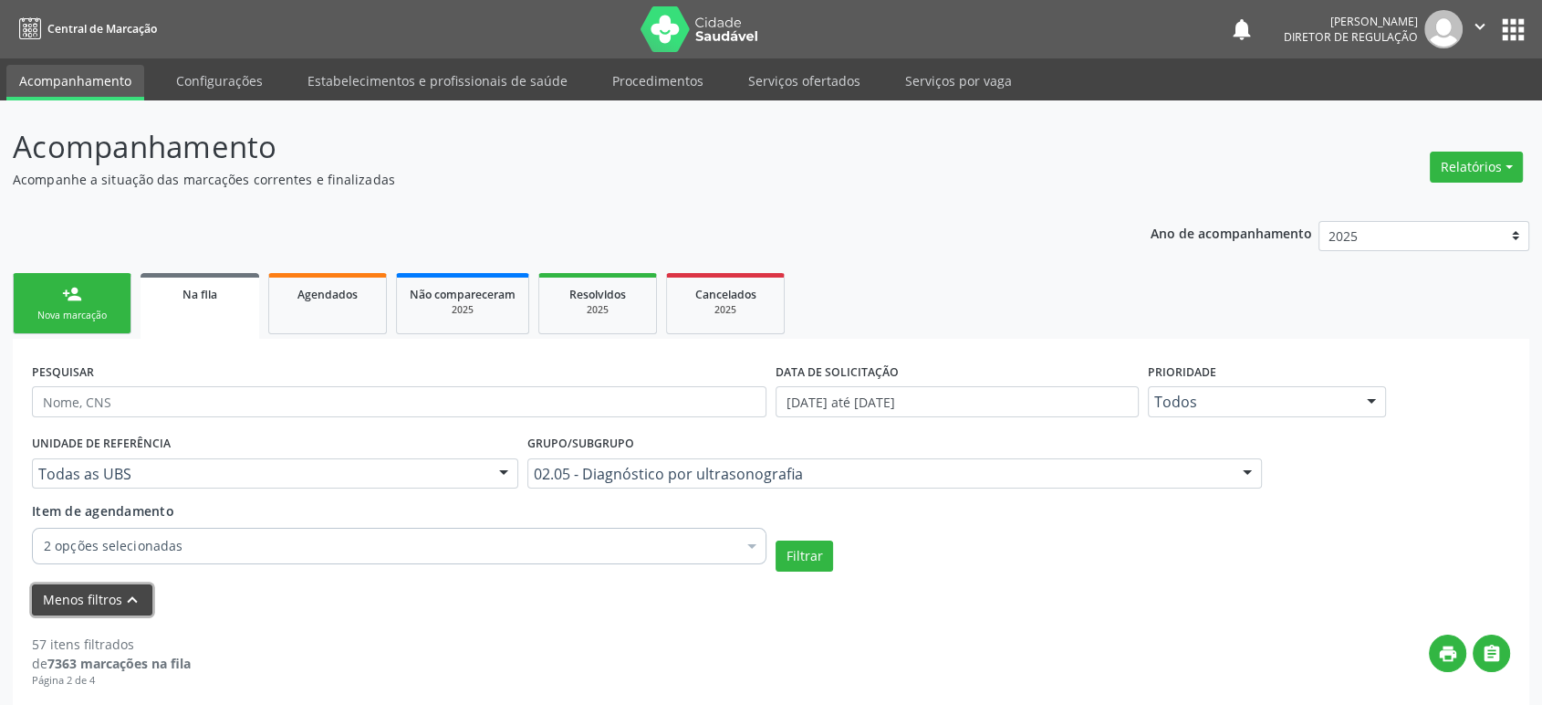
click at [123, 597] on icon "keyboard_arrow_up" at bounding box center [132, 600] width 20 height 20
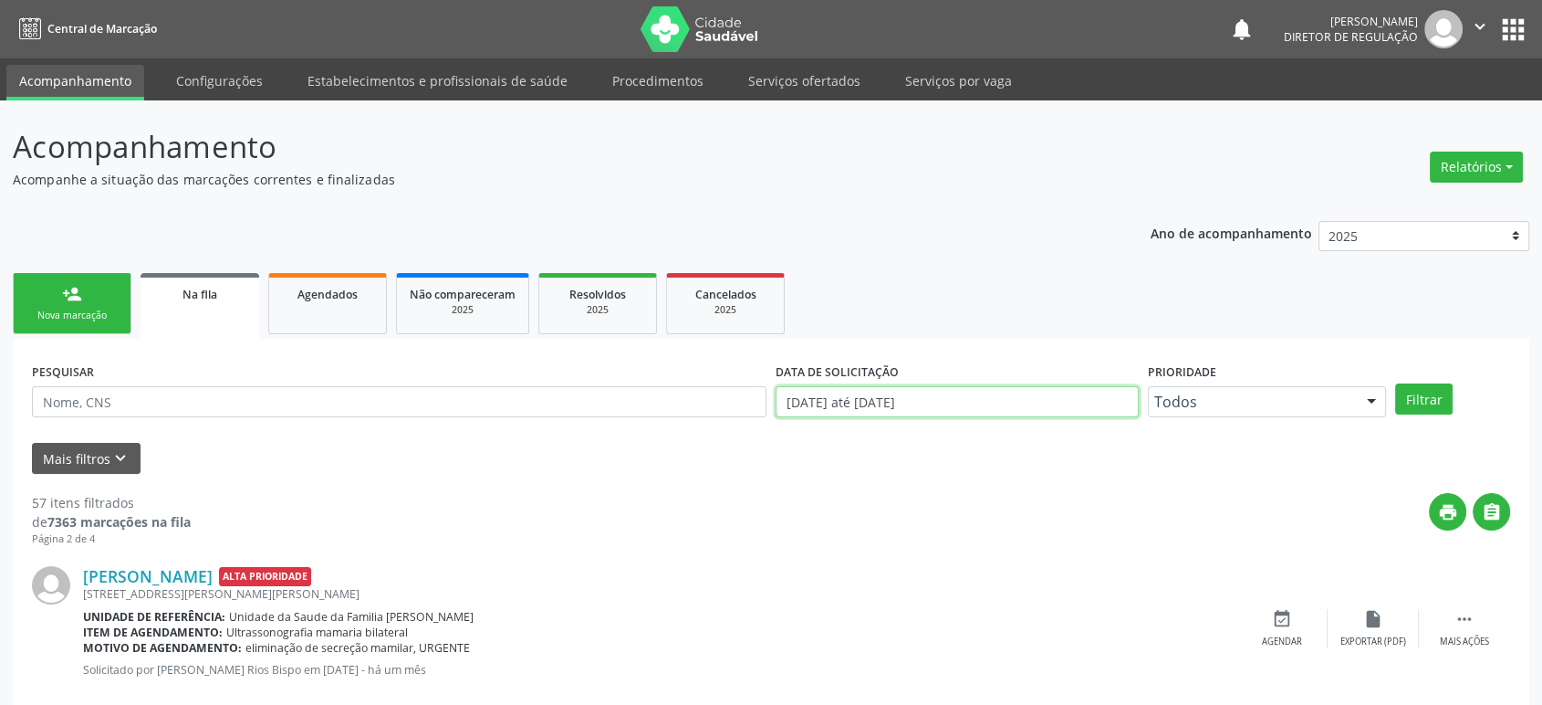
click at [840, 394] on input "[DATE] até [DATE]" at bounding box center [957, 401] width 363 height 31
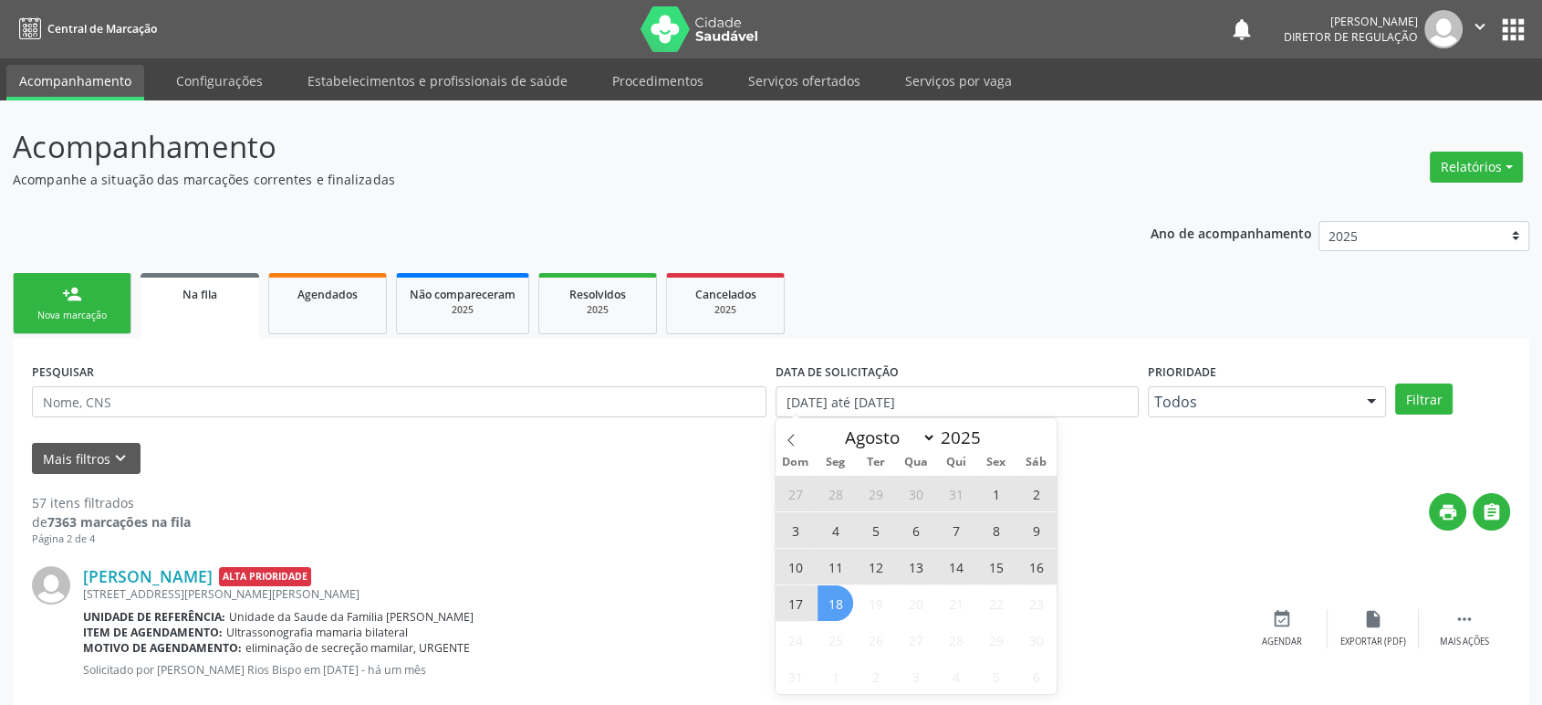
click at [838, 607] on span "18" at bounding box center [836, 603] width 36 height 36
type input "[DATE]"
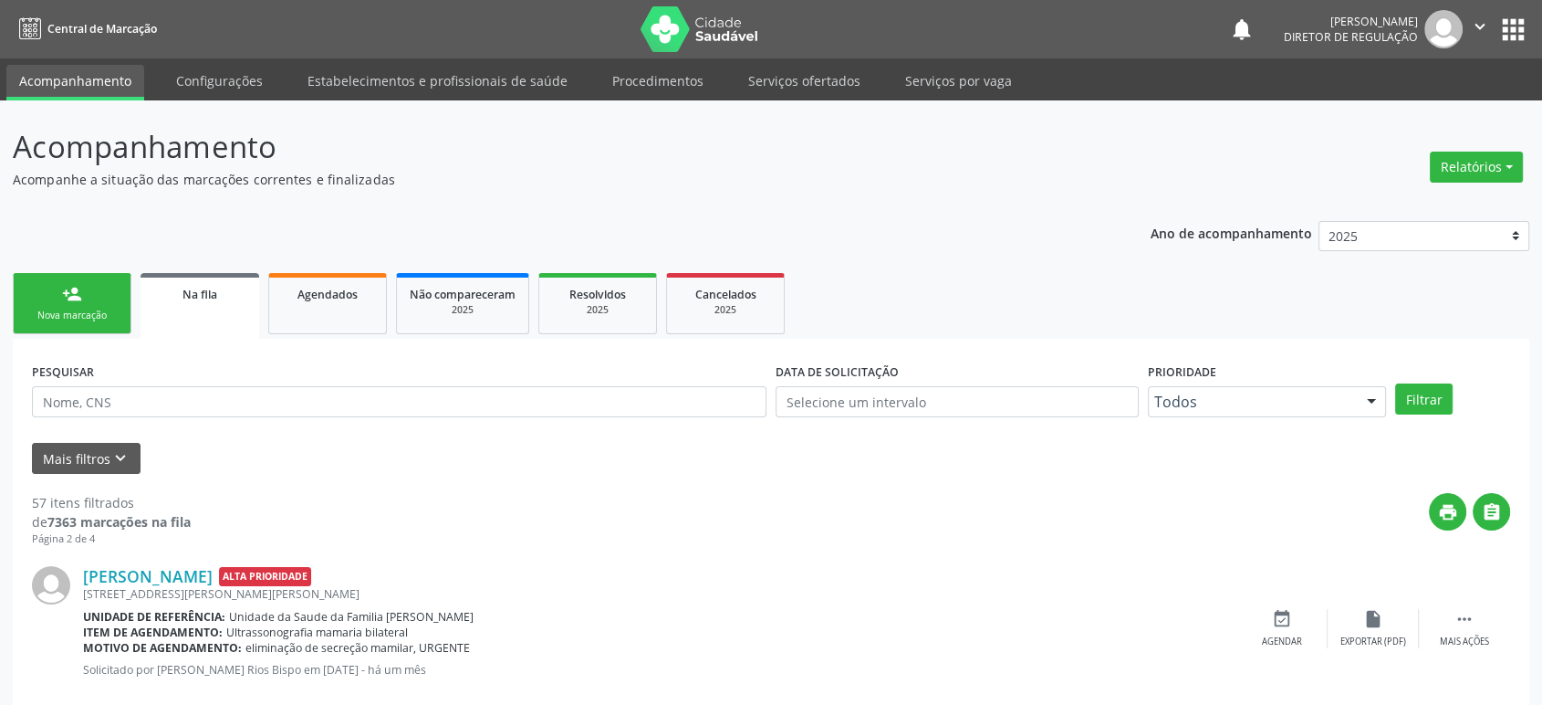
click at [584, 443] on div "Mais filtros keyboard_arrow_down" at bounding box center [771, 459] width 1488 height 32
click at [380, 390] on input "text" at bounding box center [399, 401] width 735 height 31
paste input "[PERSON_NAME]"
type input "[PERSON_NAME]"
click at [1396, 383] on button "Filtrar" at bounding box center [1425, 398] width 58 height 31
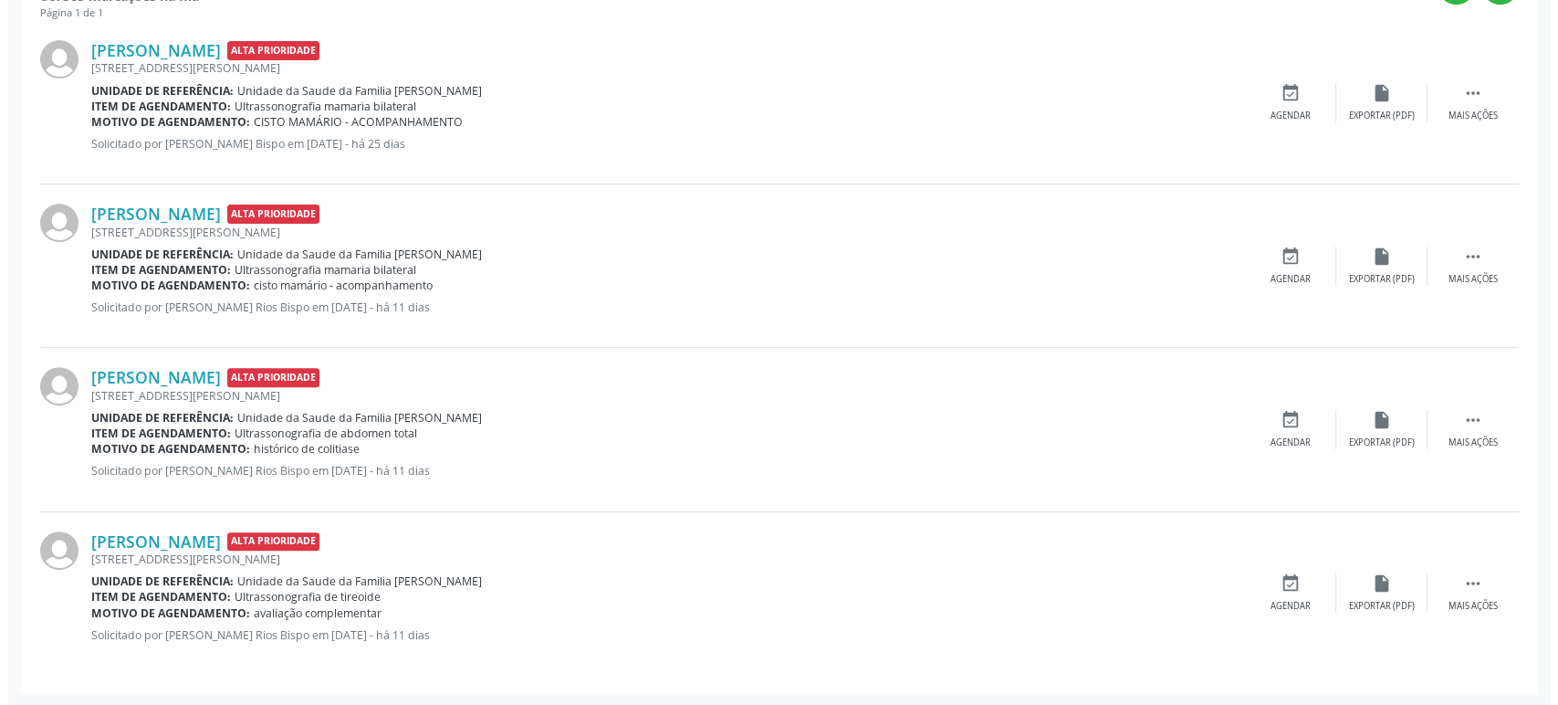
scroll to position [424, 0]
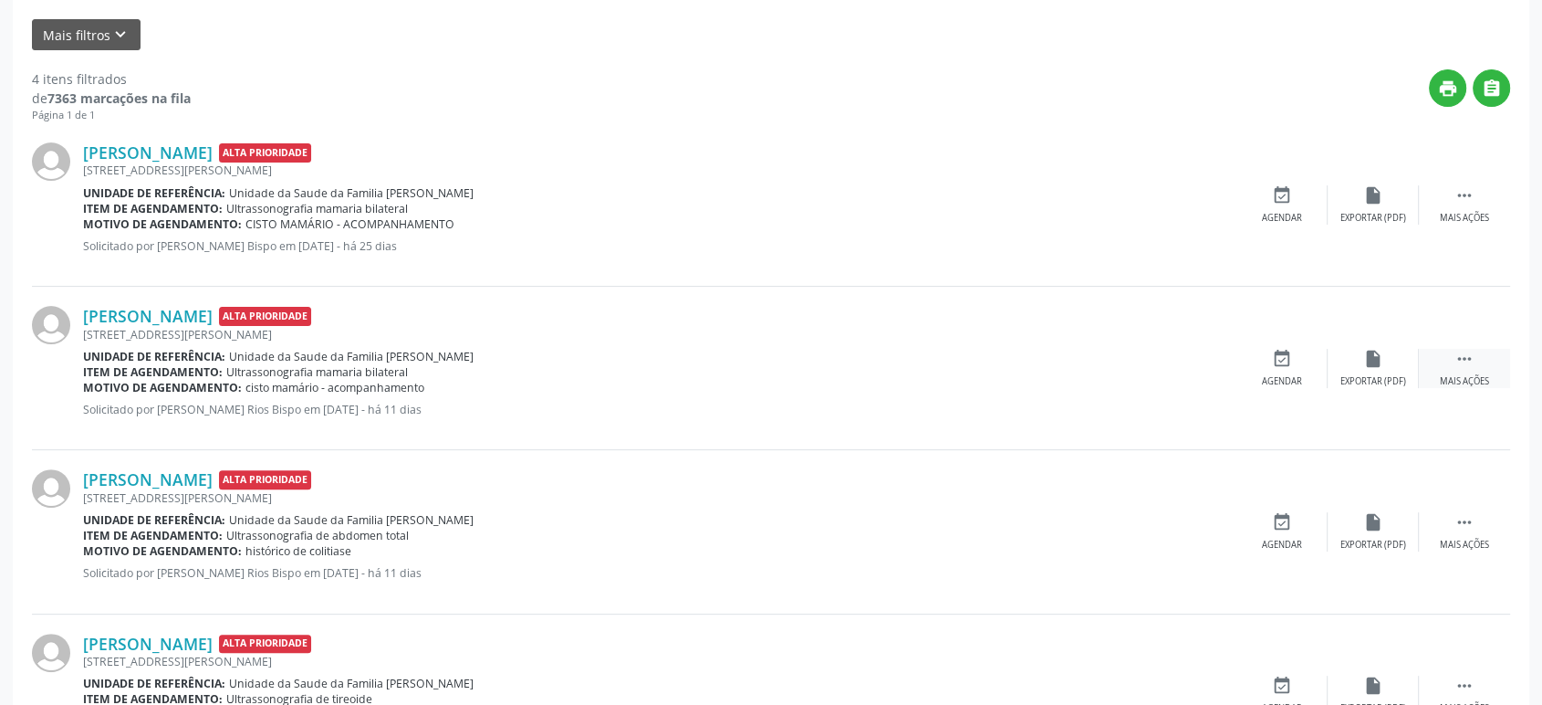
click at [1469, 356] on icon "" at bounding box center [1465, 359] width 20 height 20
click at [1299, 358] on div "cancel Cancelar" at bounding box center [1282, 368] width 91 height 39
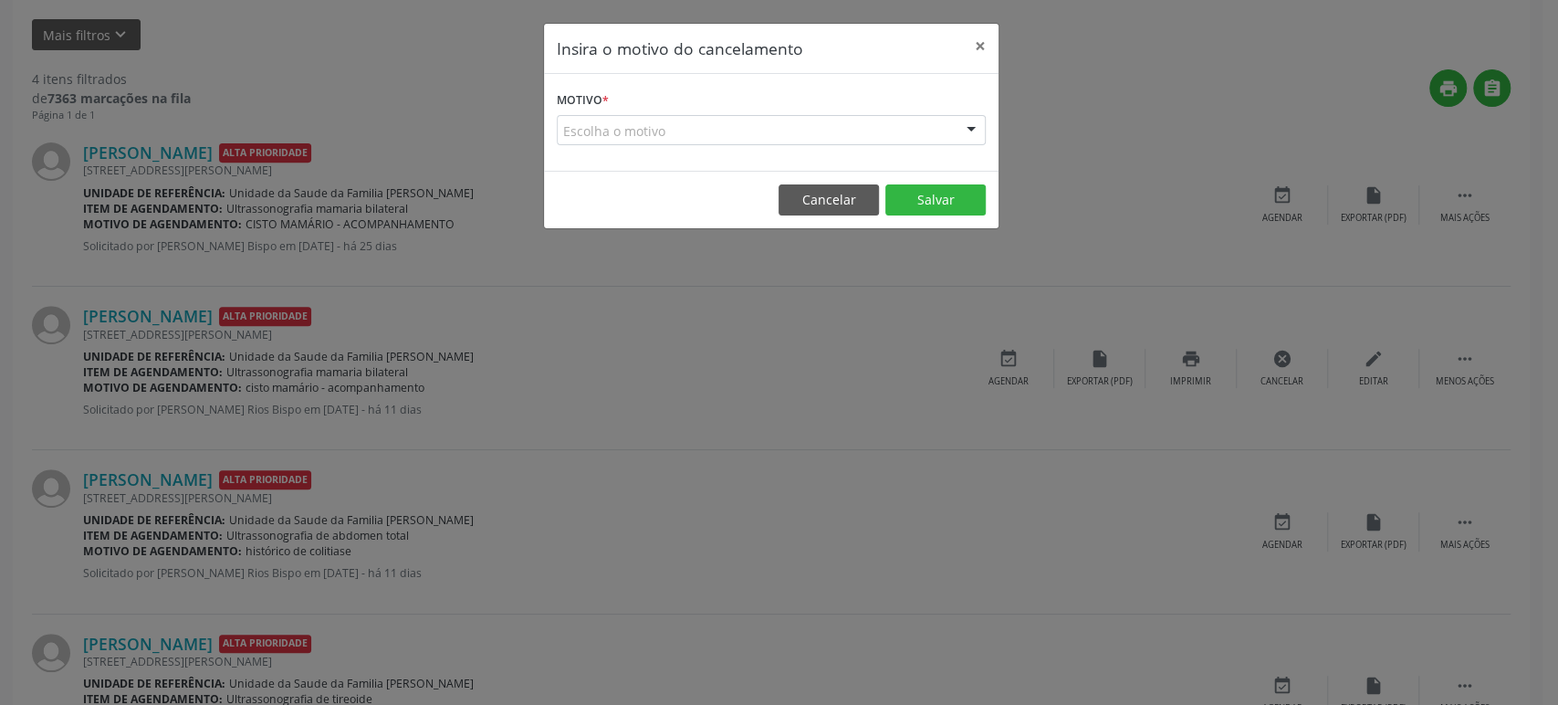
click at [671, 130] on div "Escolha o motivo" at bounding box center [771, 130] width 429 height 31
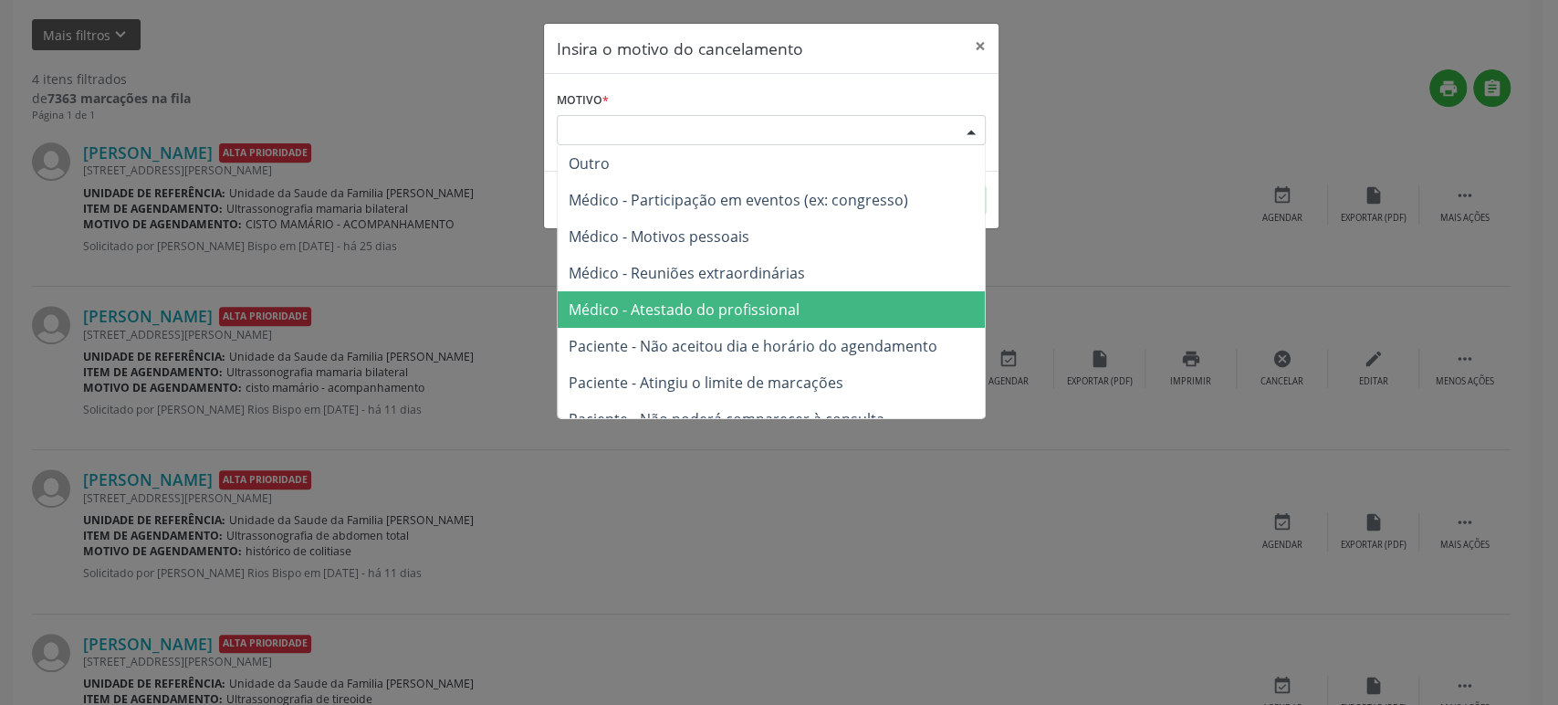
click at [735, 307] on span "Médico - Atestado do profissional" at bounding box center [684, 309] width 231 height 20
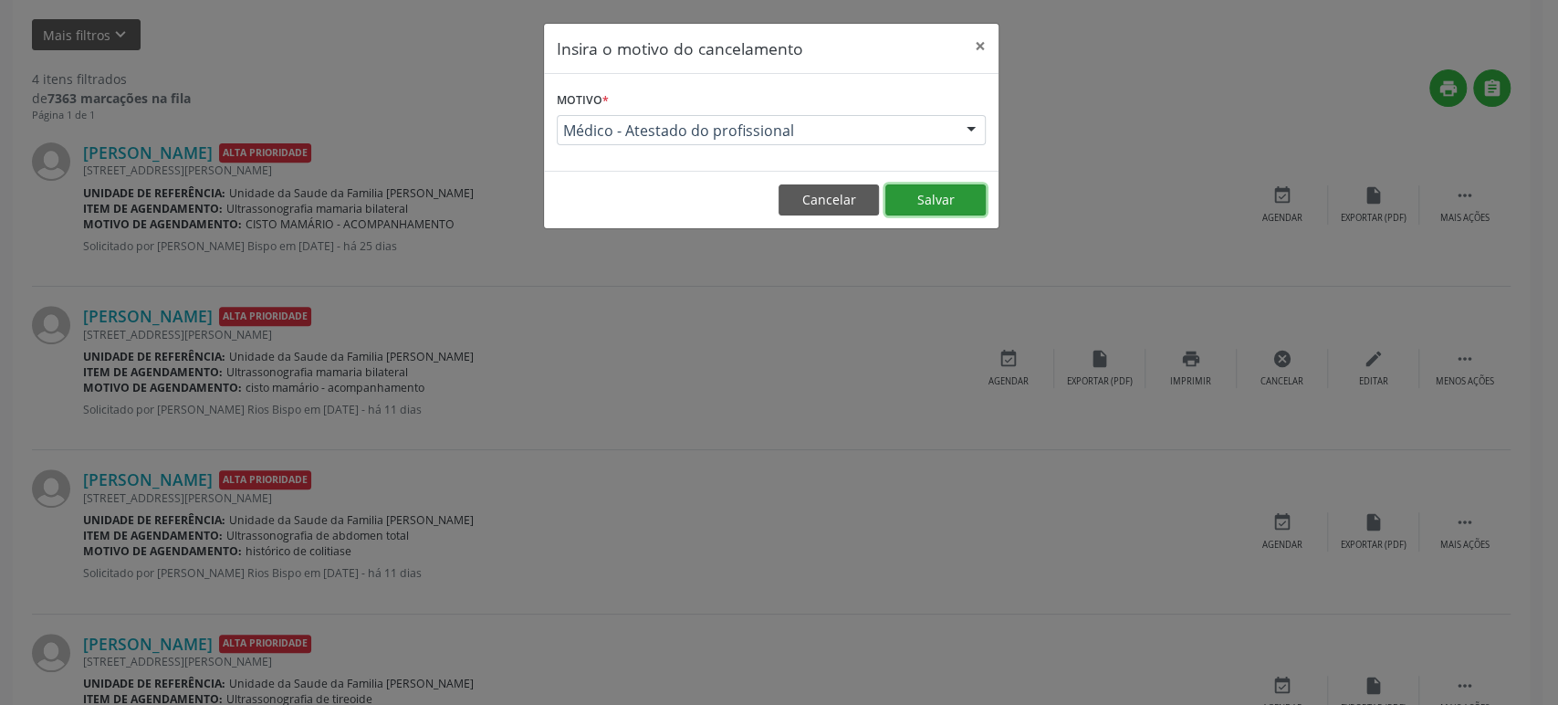
click at [957, 205] on button "Salvar" at bounding box center [935, 199] width 100 height 31
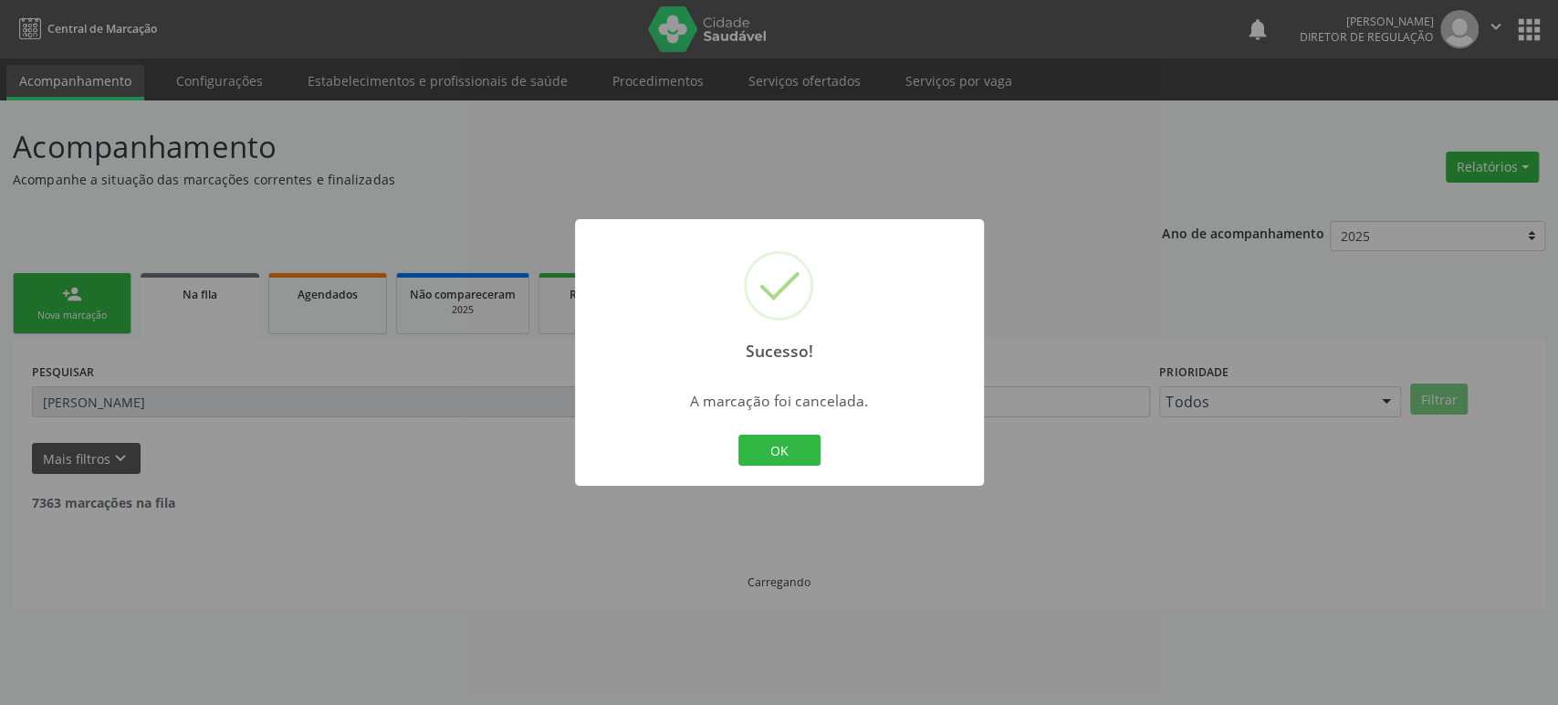
scroll to position [0, 0]
click at [790, 450] on button "OK" at bounding box center [779, 449] width 82 height 31
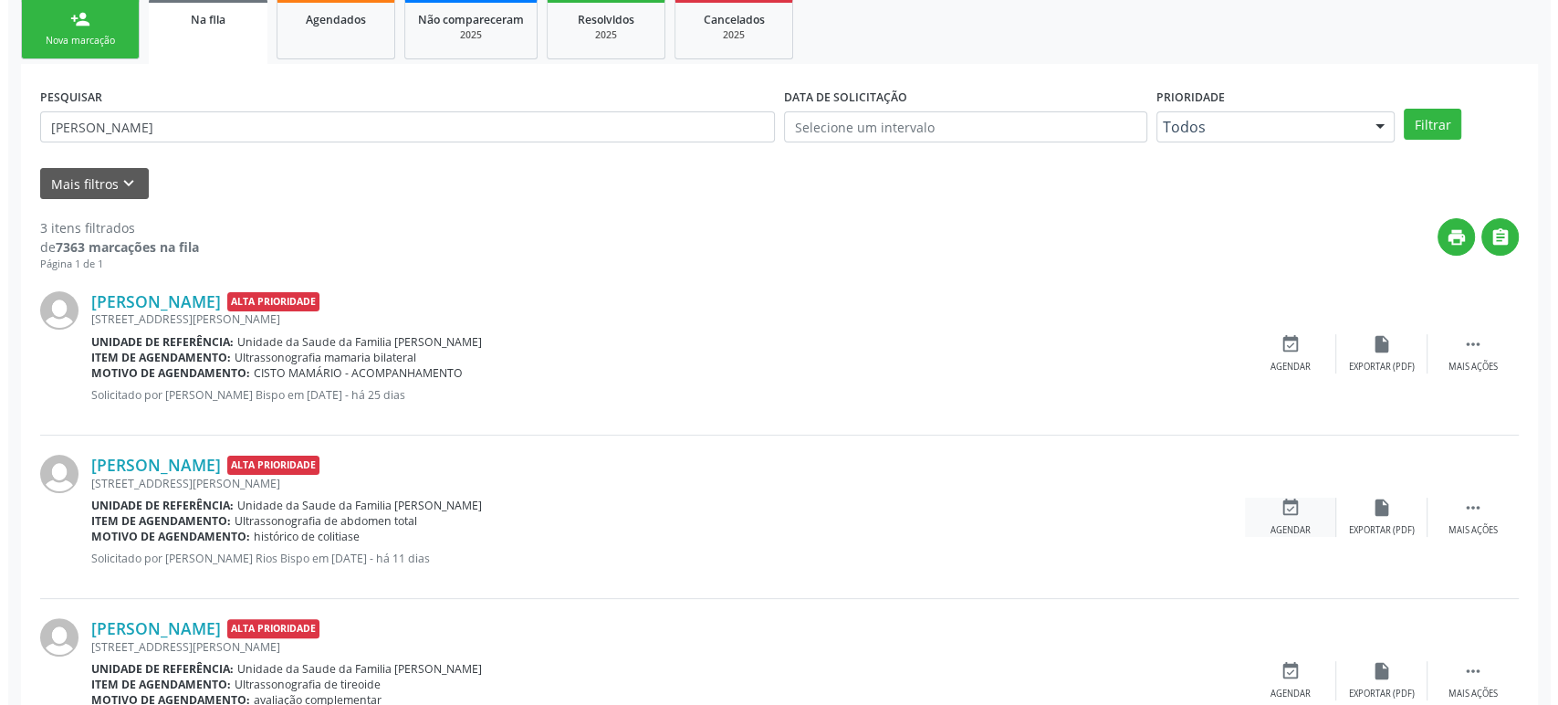
scroll to position [304, 0]
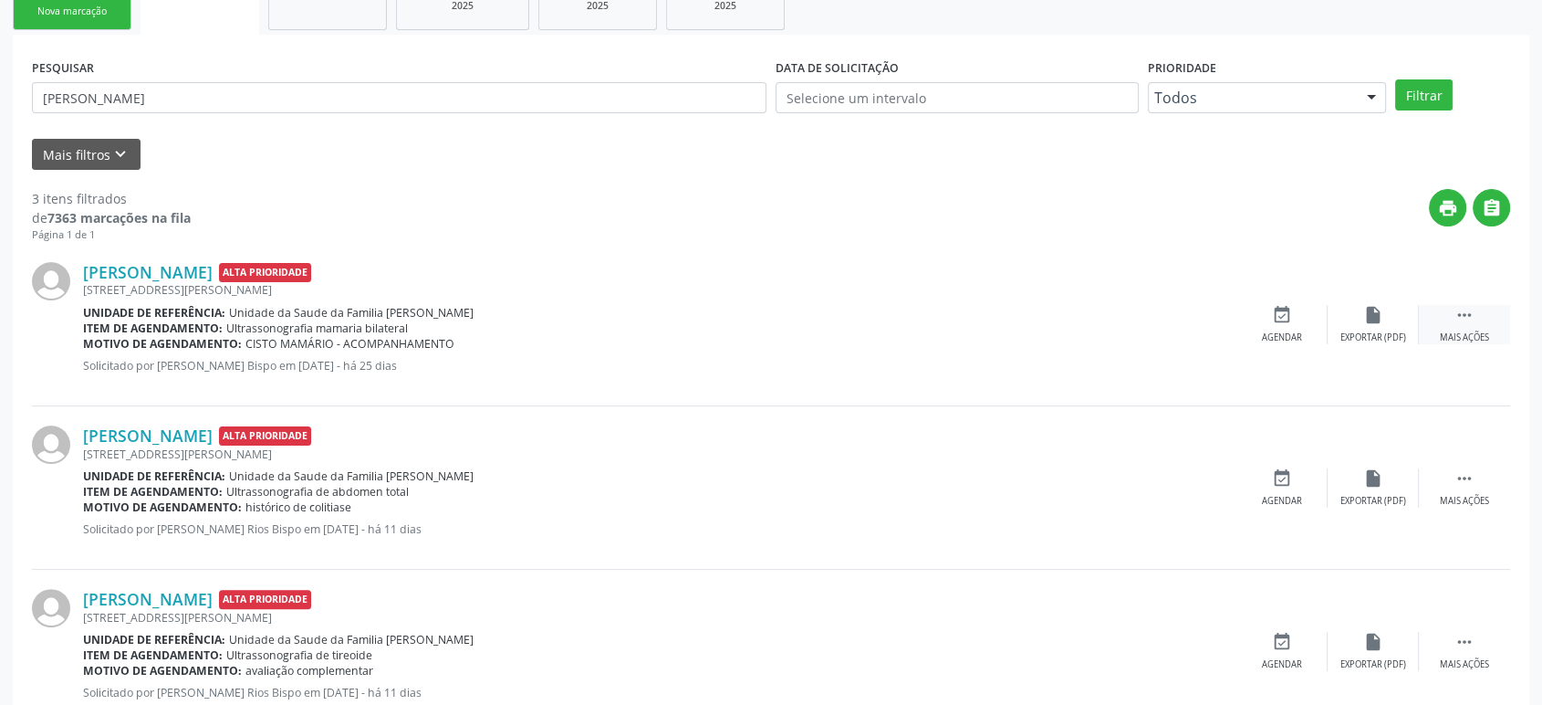
click at [1472, 309] on icon "" at bounding box center [1465, 315] width 20 height 20
click at [1278, 316] on icon "cancel" at bounding box center [1282, 315] width 20 height 20
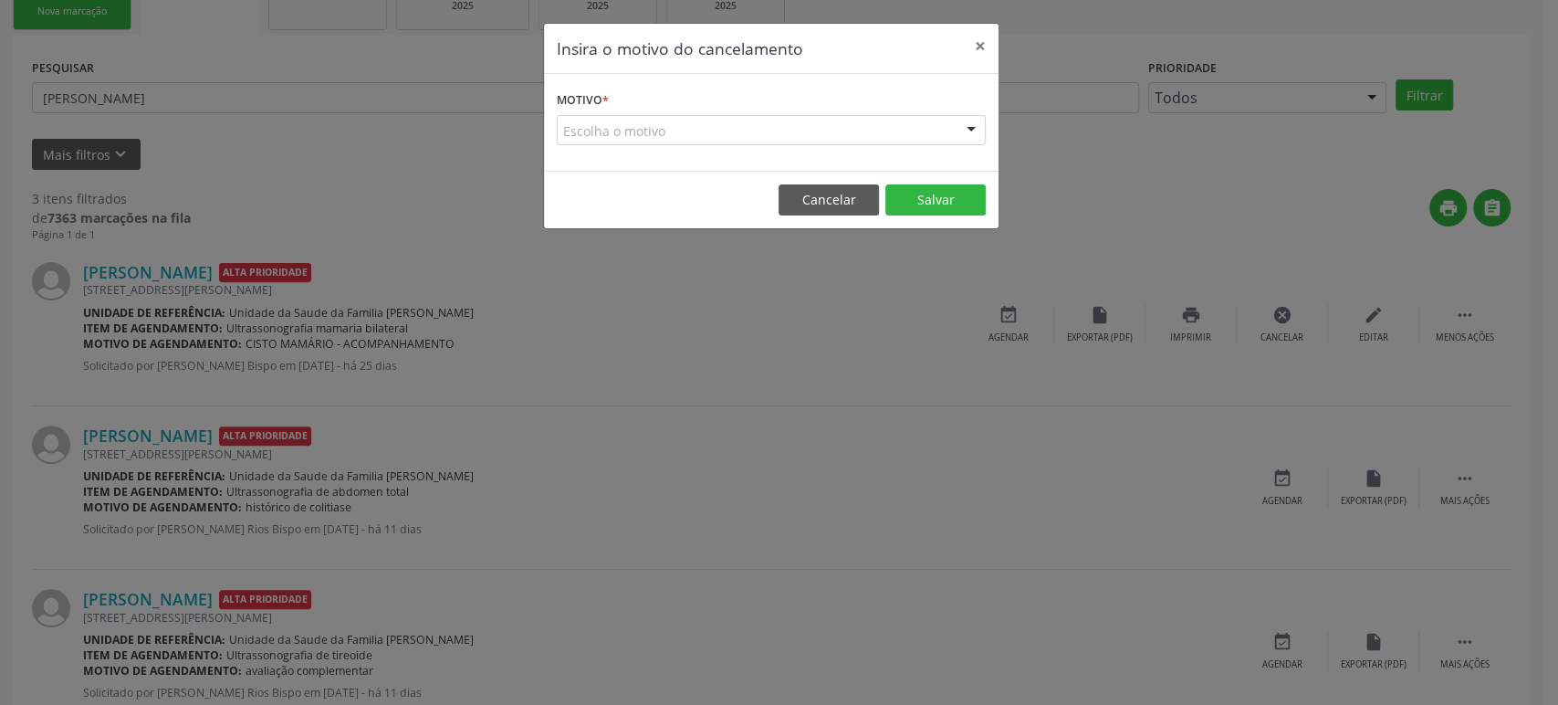
drag, startPoint x: 733, startPoint y: 113, endPoint x: 721, endPoint y: 190, distance: 77.6
click at [733, 117] on form "Motivo * Escolha o motivo Outro Médico - Participação em eventos (ex: congresso…" at bounding box center [771, 116] width 429 height 58
click at [672, 137] on div "Escolha o motivo" at bounding box center [771, 130] width 429 height 31
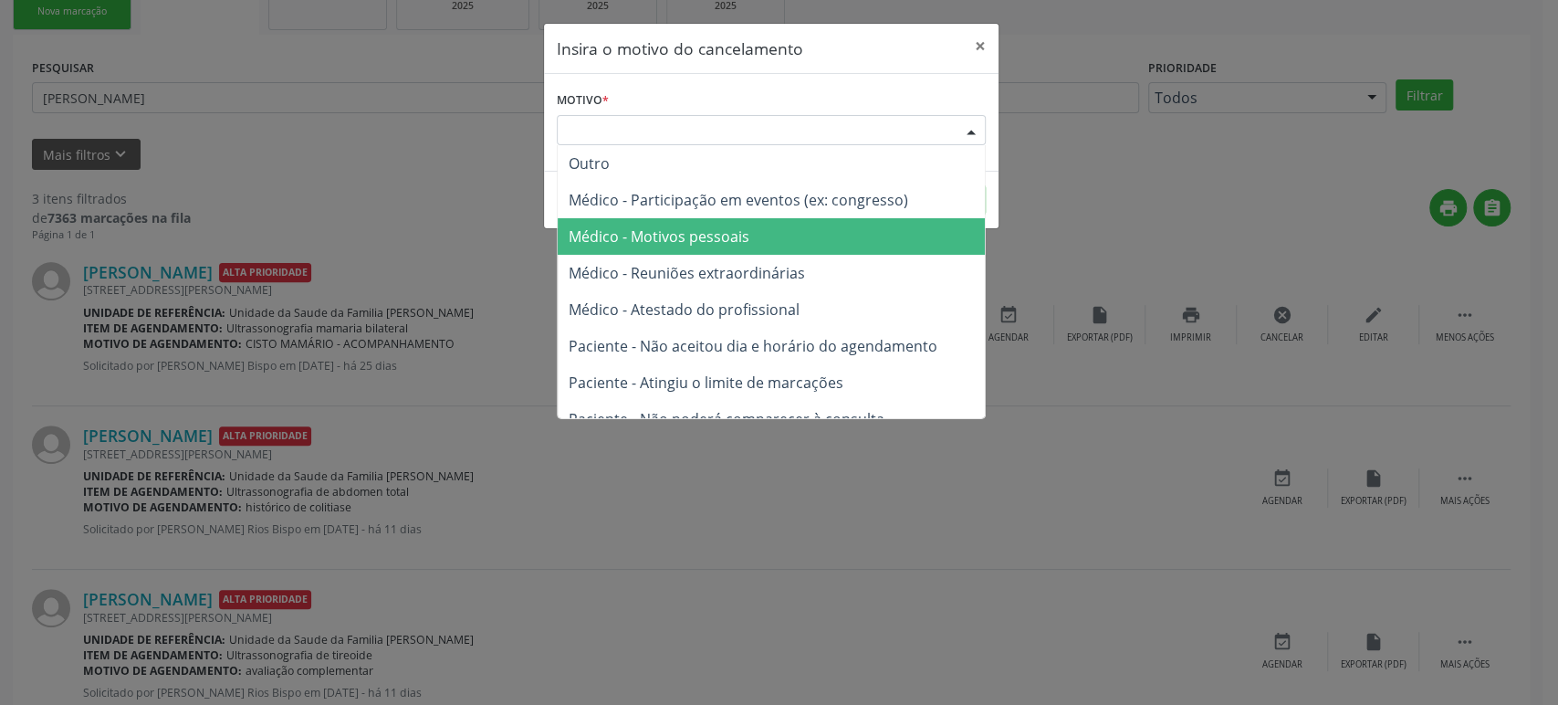
click at [664, 247] on span "Médico - Motivos pessoais" at bounding box center [771, 236] width 427 height 37
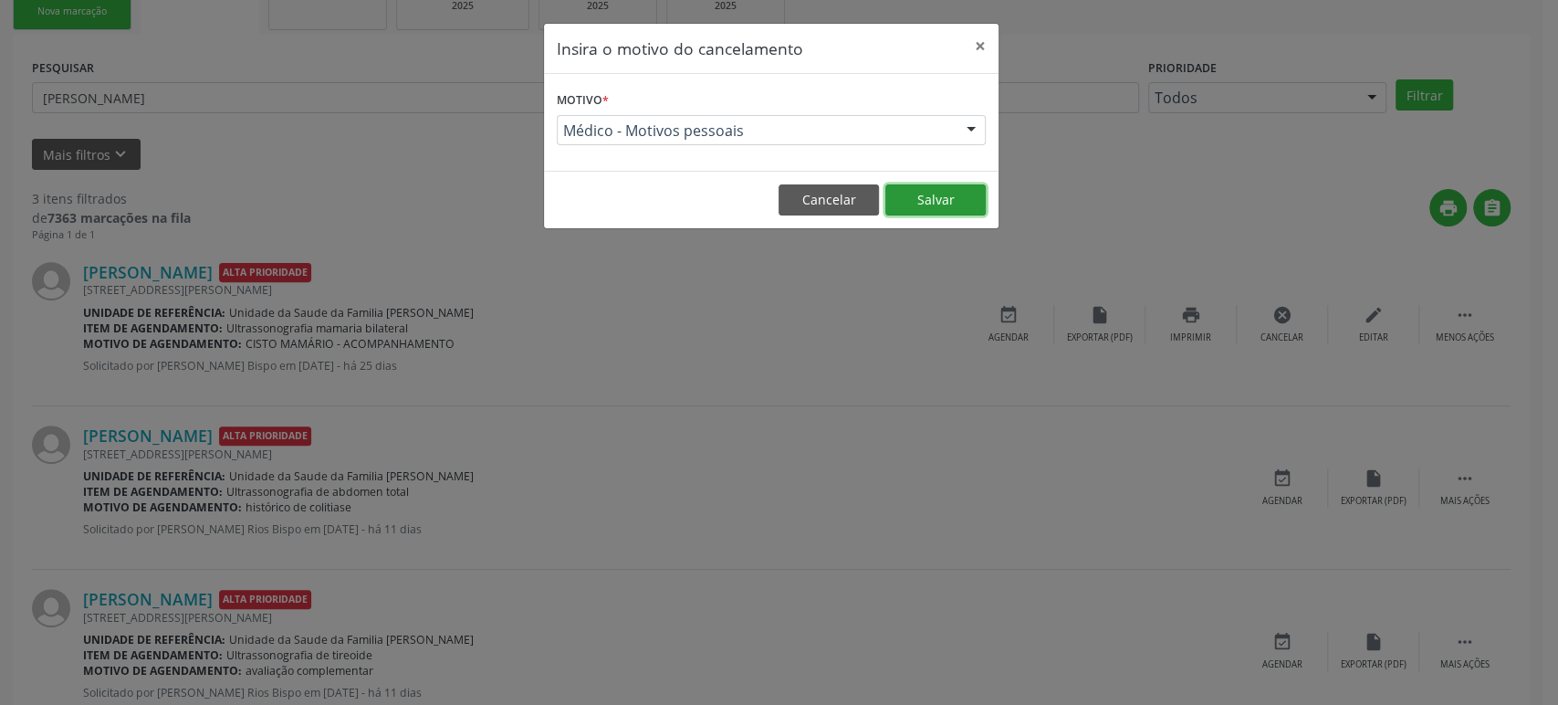
click at [923, 203] on button "Salvar" at bounding box center [935, 199] width 100 height 31
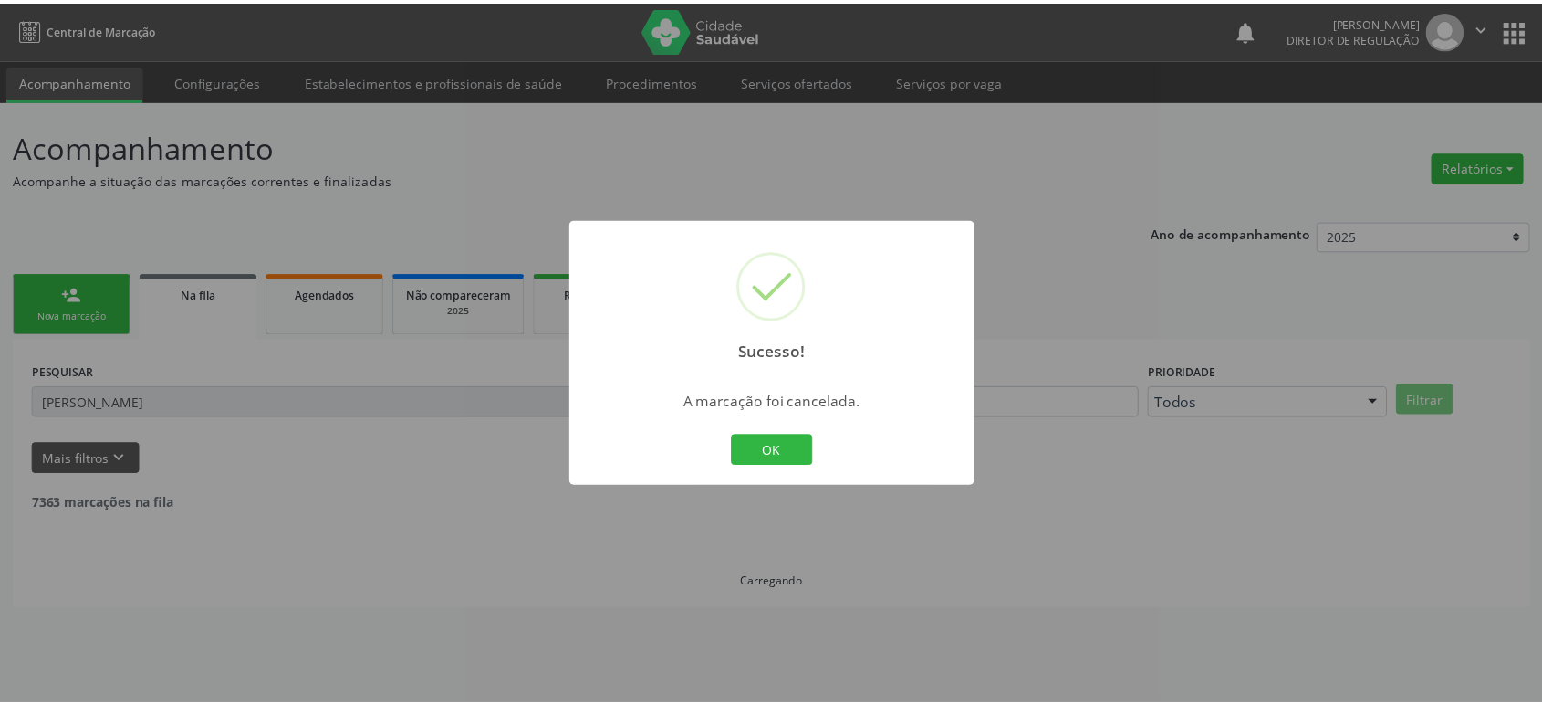
scroll to position [0, 0]
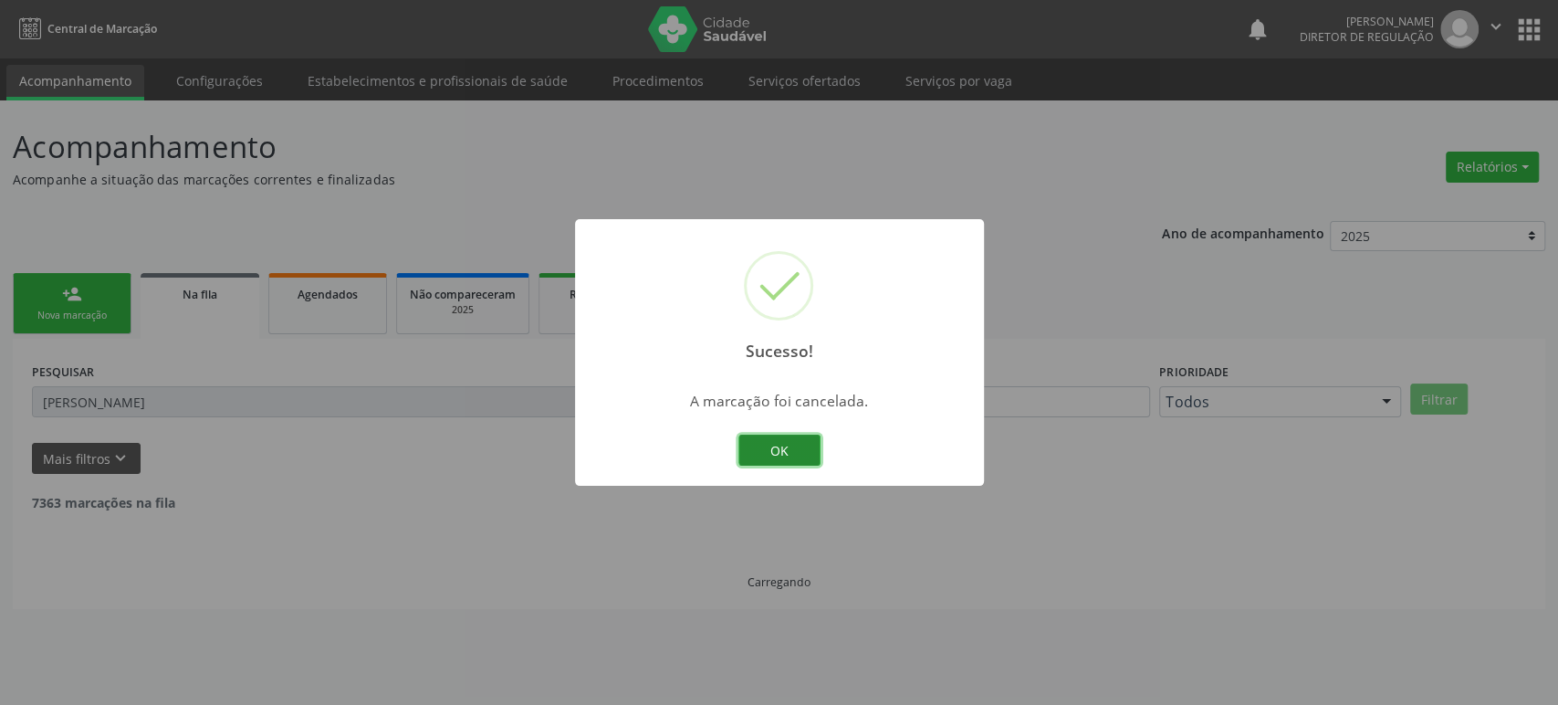
click at [774, 455] on button "OK" at bounding box center [779, 449] width 82 height 31
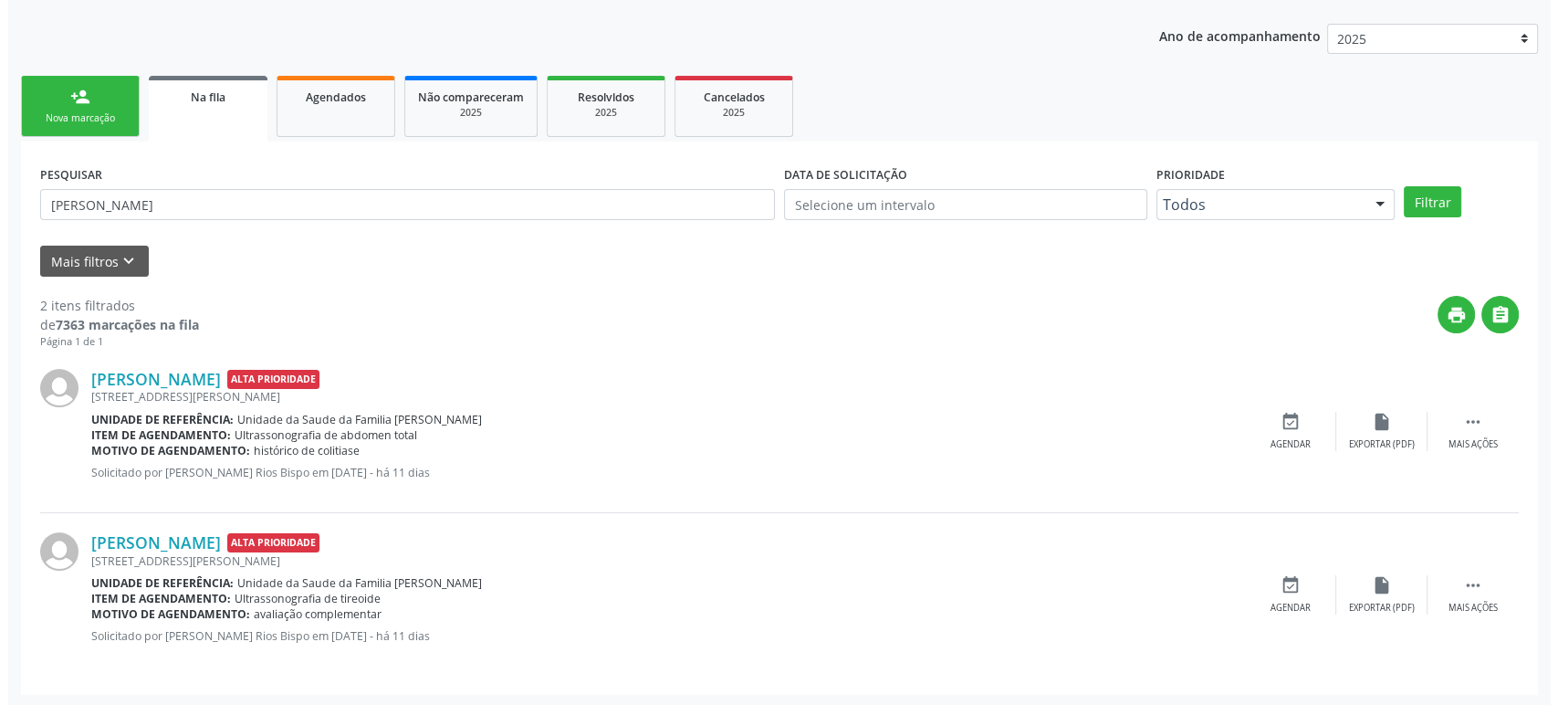
scroll to position [198, 0]
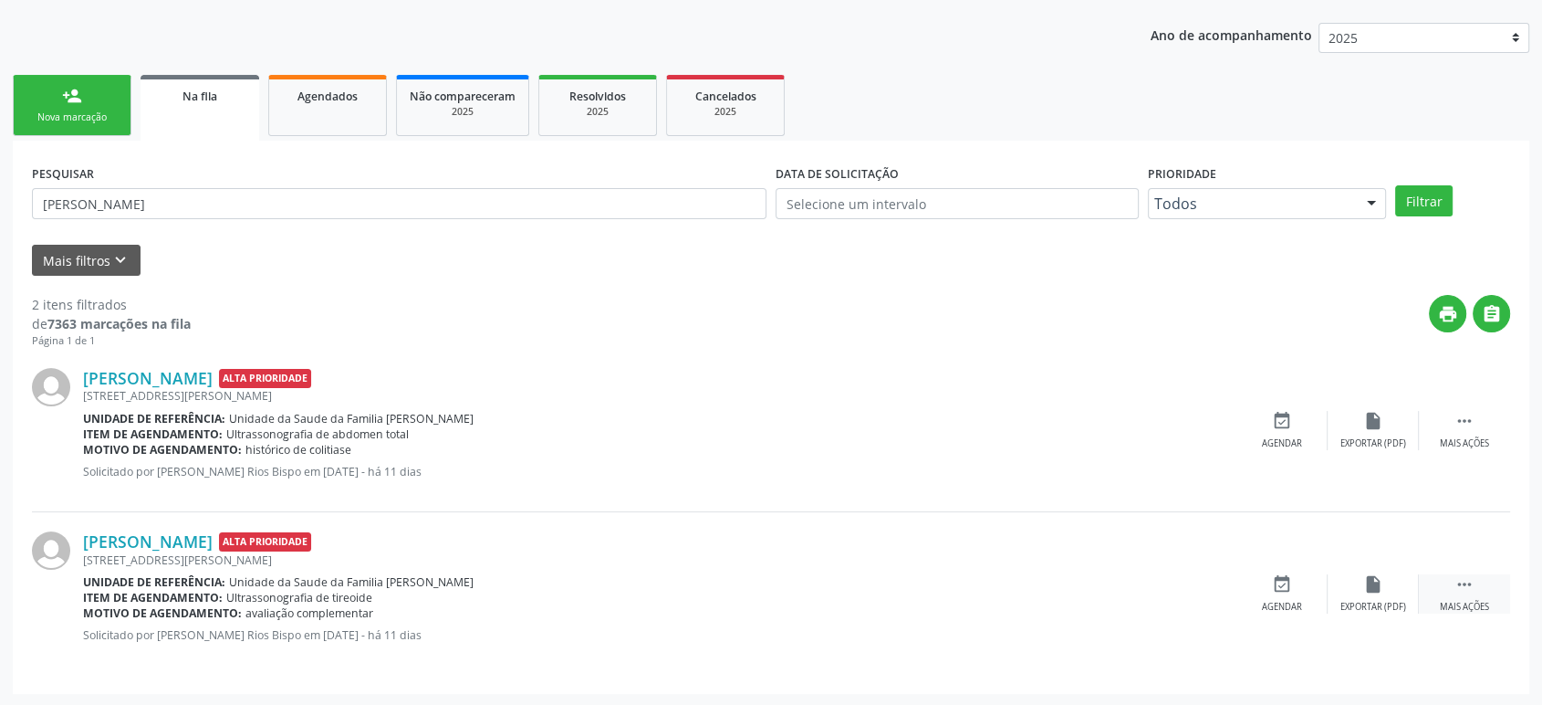
click at [1469, 580] on icon "" at bounding box center [1465, 584] width 20 height 20
click at [1261, 589] on div "cancel Cancelar" at bounding box center [1282, 593] width 91 height 39
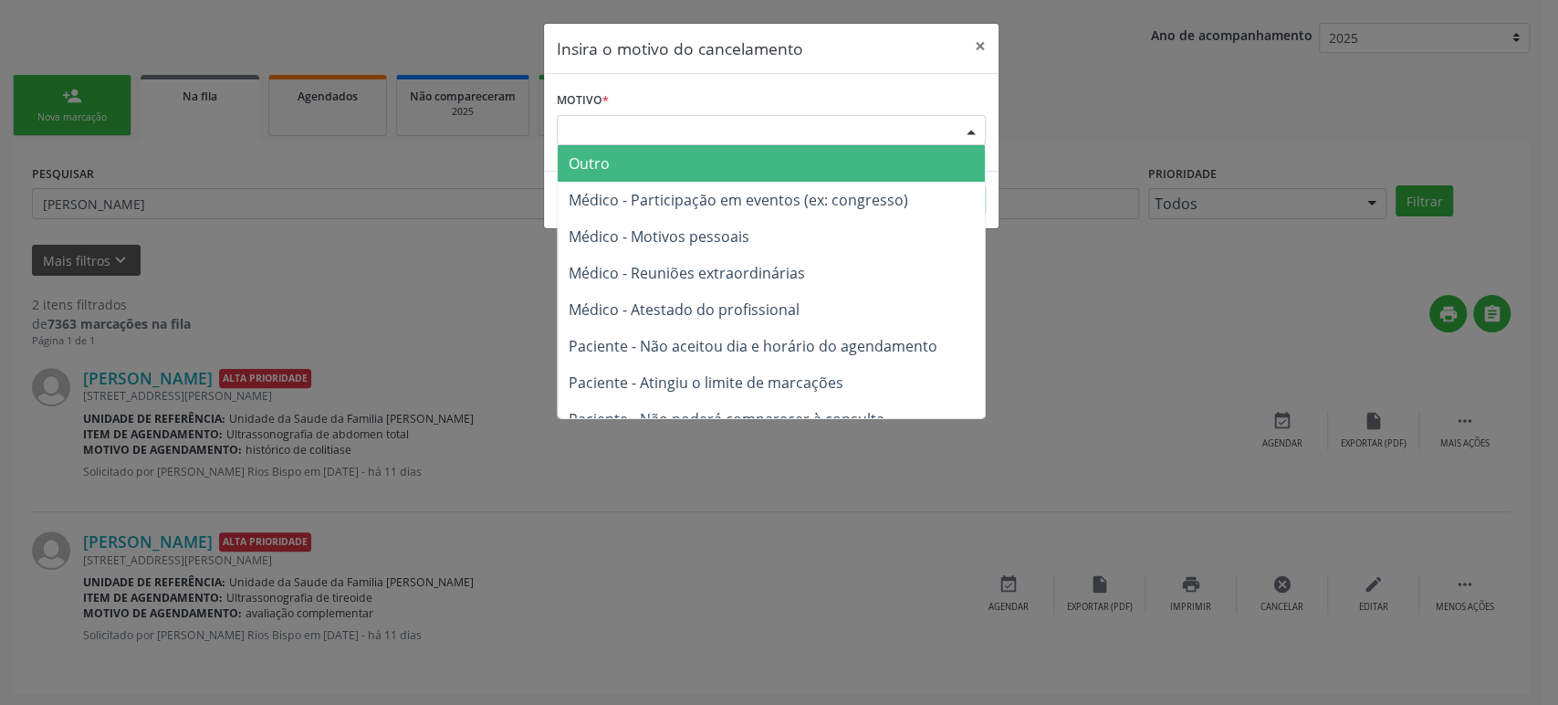
click at [638, 143] on div "Escolha o motivo" at bounding box center [771, 130] width 429 height 31
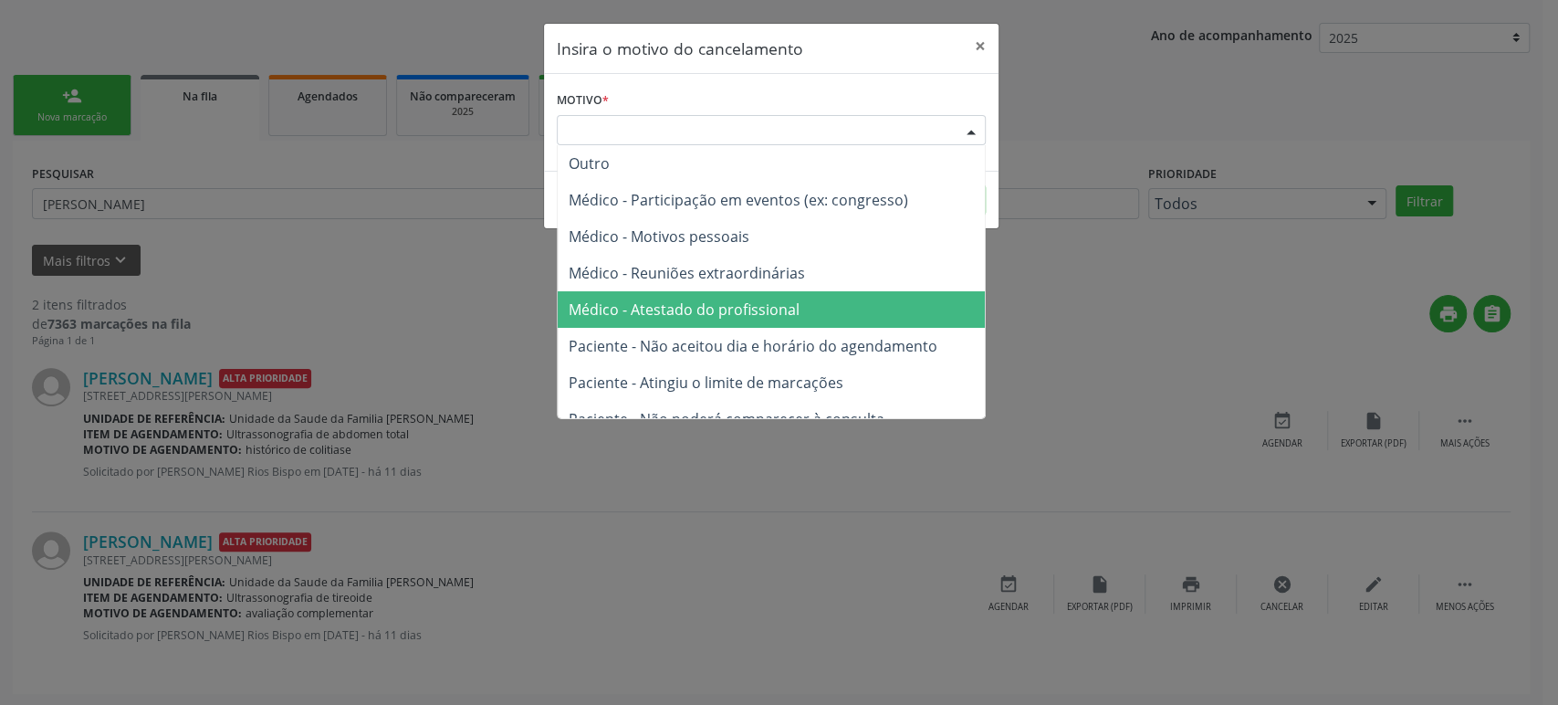
drag, startPoint x: 674, startPoint y: 309, endPoint x: 745, endPoint y: 305, distance: 70.4
click at [677, 309] on span "Médico - Atestado do profissional" at bounding box center [684, 309] width 231 height 20
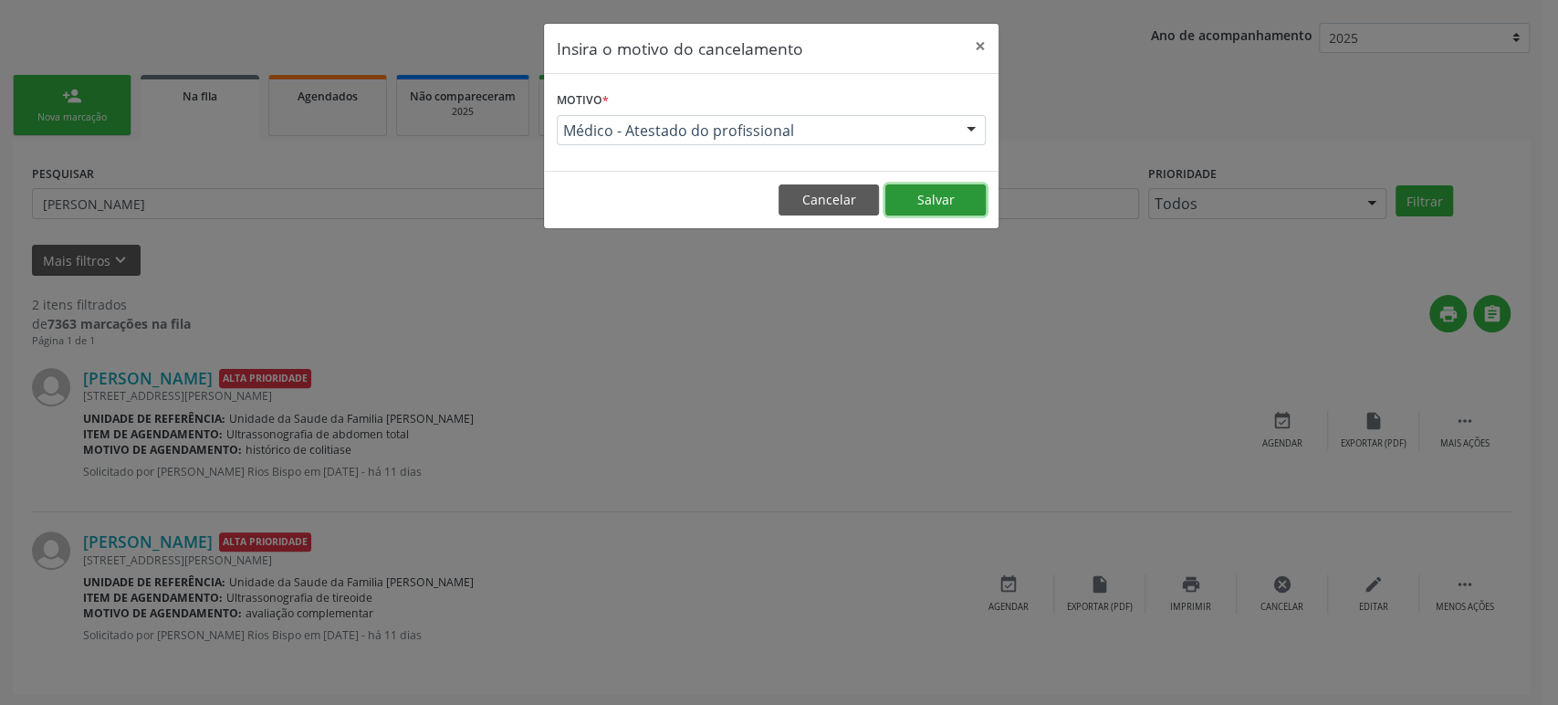
click at [925, 199] on button "Salvar" at bounding box center [935, 199] width 100 height 31
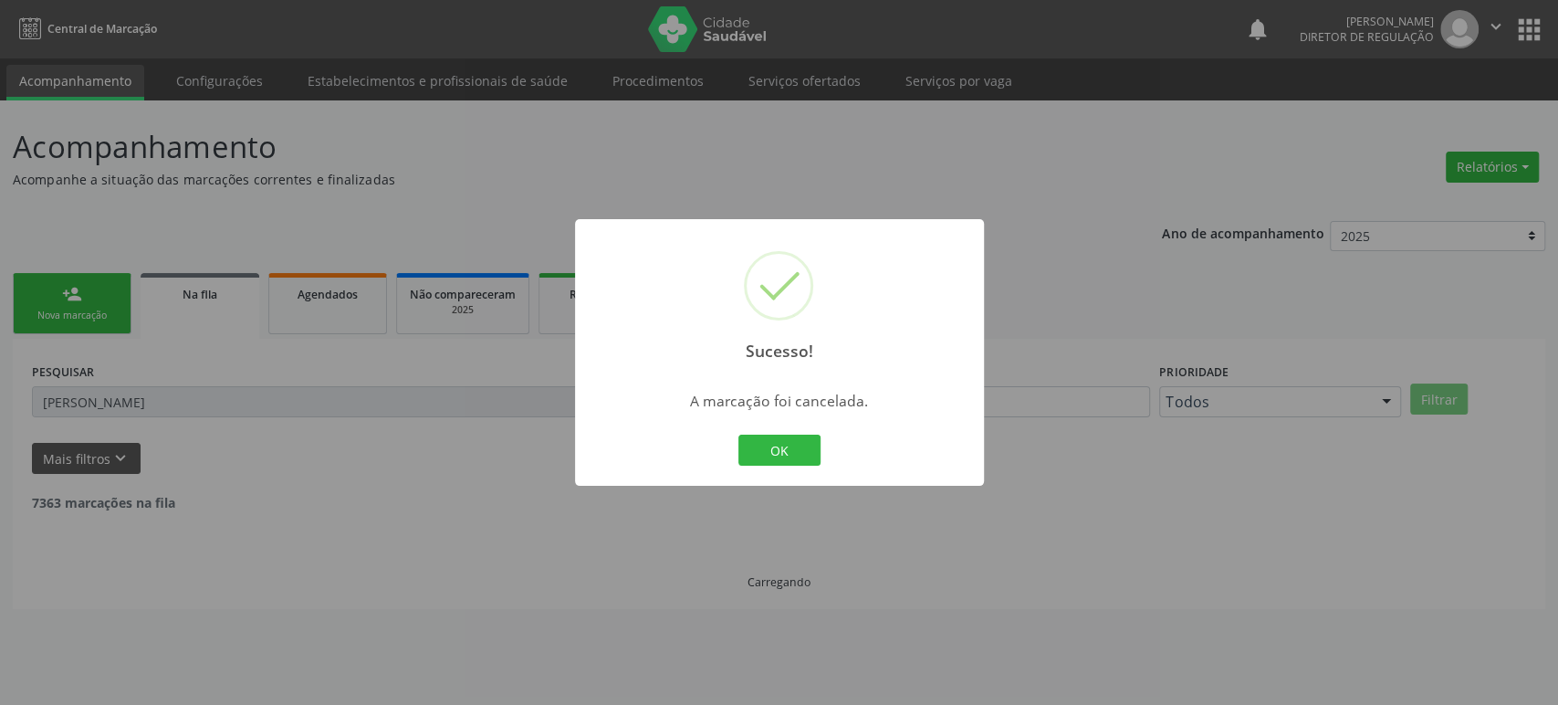
scroll to position [0, 0]
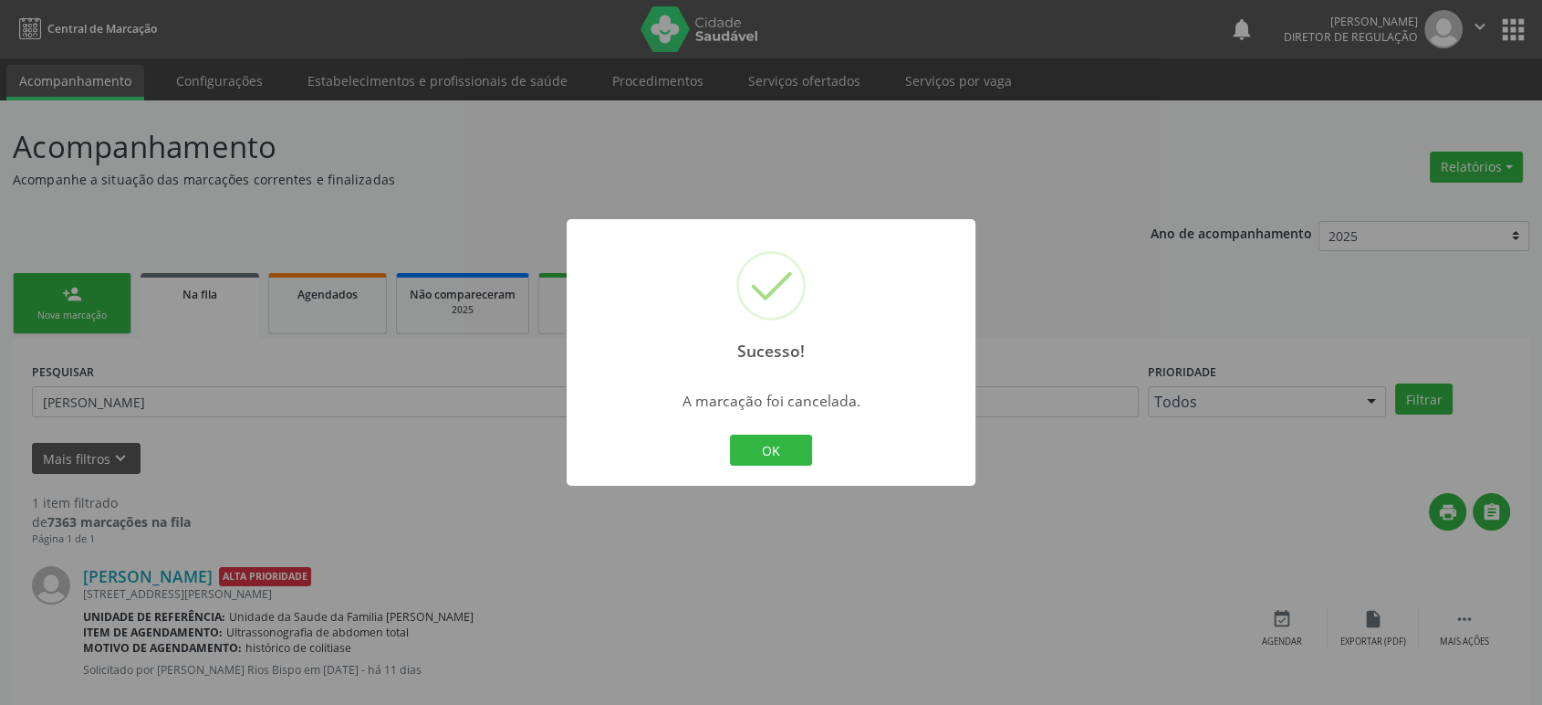
drag, startPoint x: 596, startPoint y: 570, endPoint x: 653, endPoint y: 591, distance: 60.0
click at [605, 575] on div "Sucesso! × A marcação foi cancelada. OK Cancel" at bounding box center [771, 352] width 1542 height 705
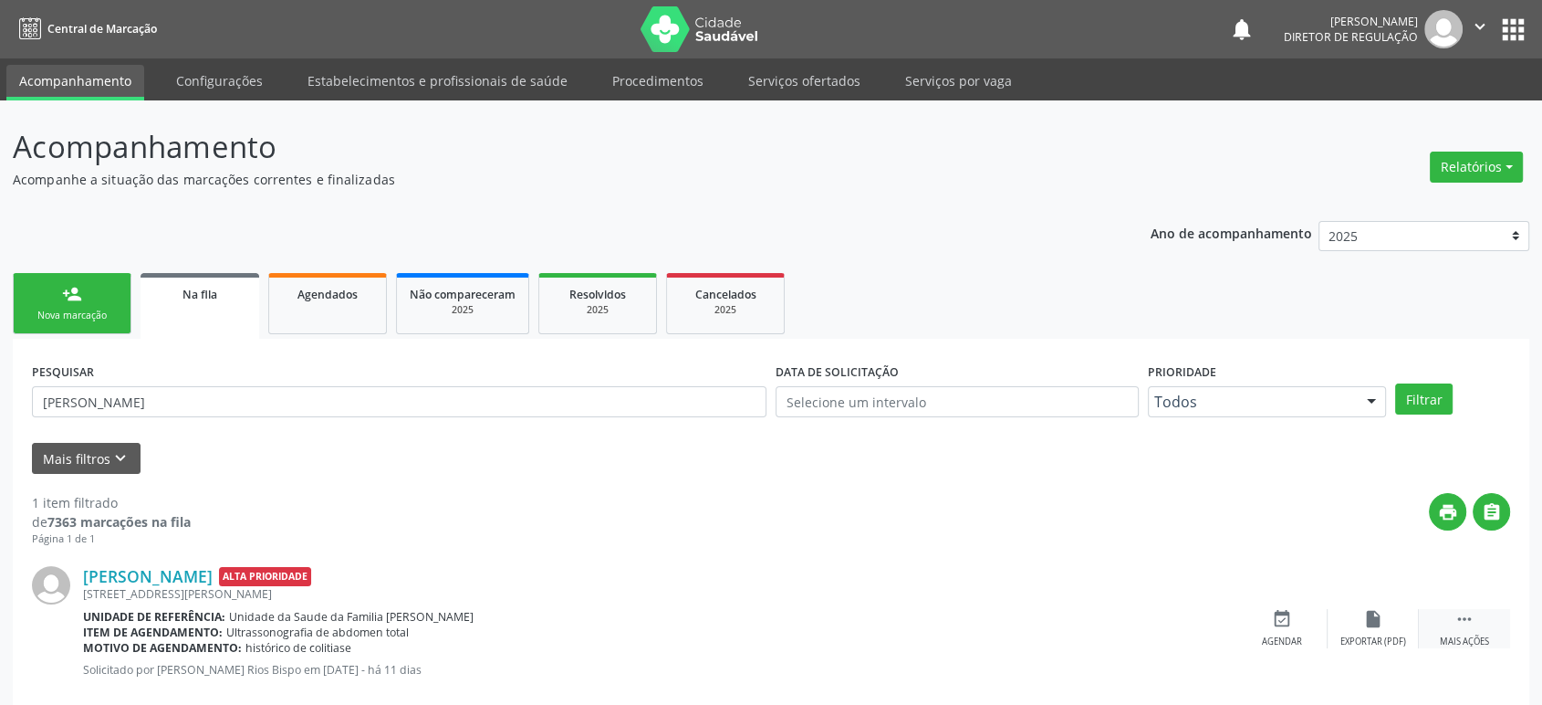
click at [1479, 631] on div " Mais ações" at bounding box center [1464, 628] width 91 height 39
click at [1305, 622] on div "cancel Cancelar" at bounding box center [1282, 628] width 91 height 39
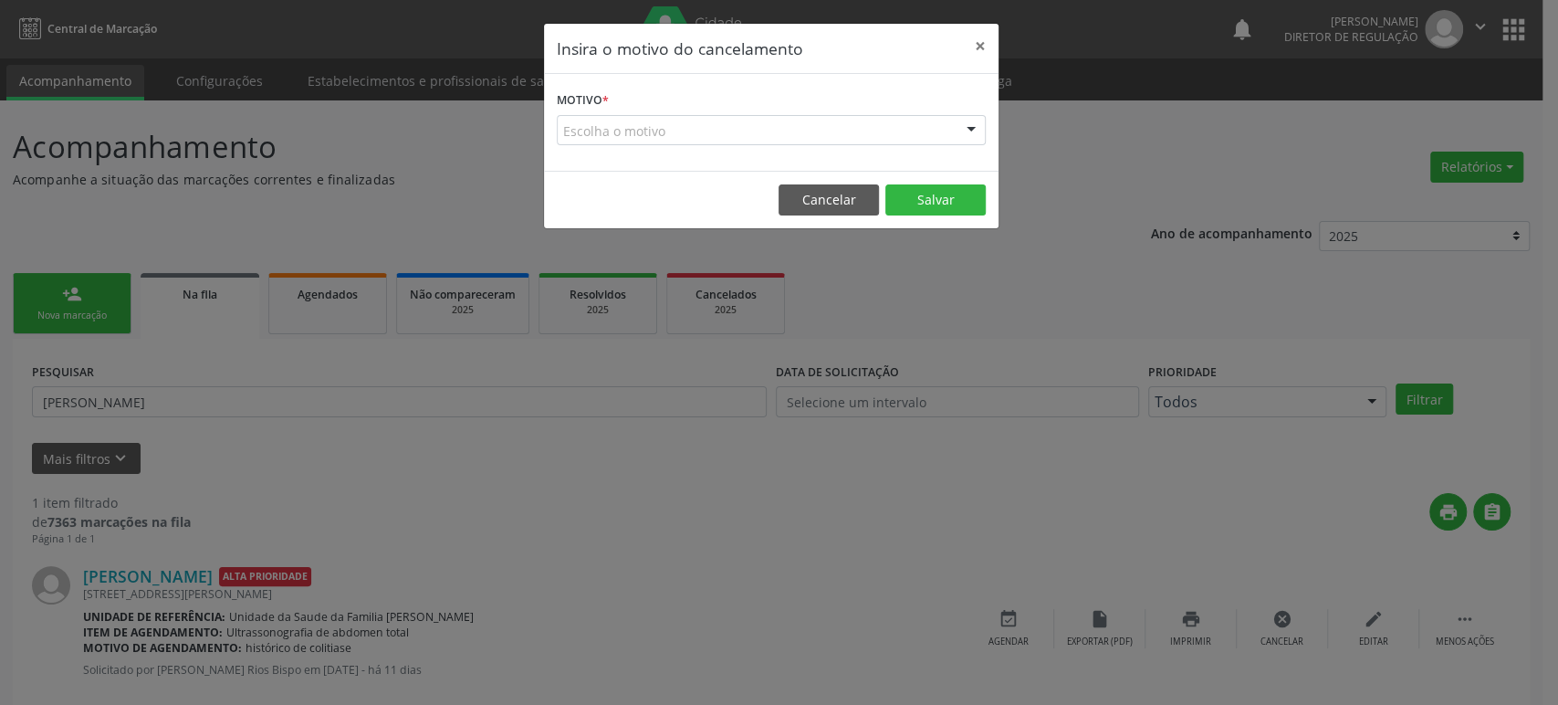
drag, startPoint x: 591, startPoint y: 111, endPoint x: 613, endPoint y: 134, distance: 31.6
click at [593, 111] on label "Motivo *" at bounding box center [583, 101] width 52 height 28
click at [613, 134] on div "Escolha o motivo" at bounding box center [771, 130] width 429 height 31
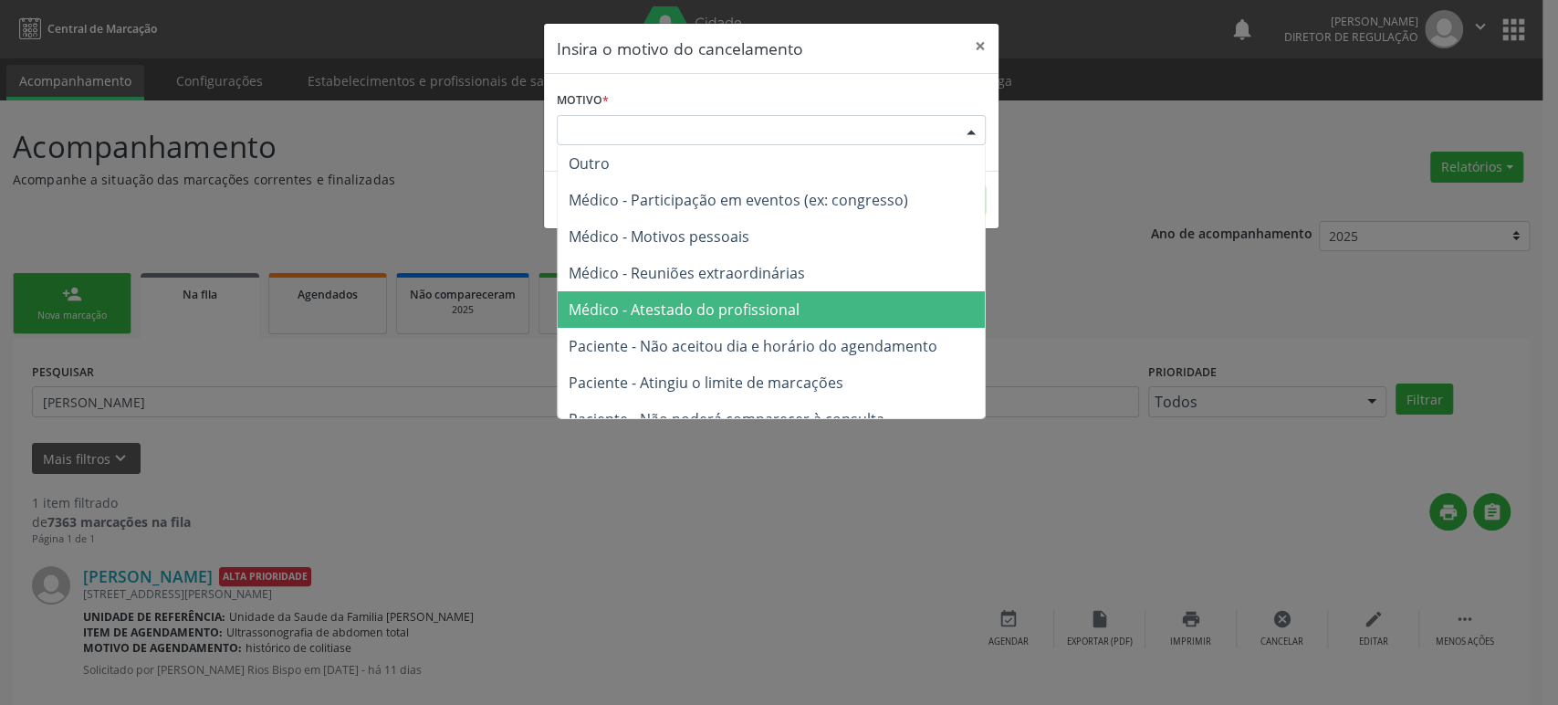
drag, startPoint x: 718, startPoint y: 315, endPoint x: 805, endPoint y: 296, distance: 88.8
click at [719, 315] on span "Médico - Atestado do profissional" at bounding box center [684, 309] width 231 height 20
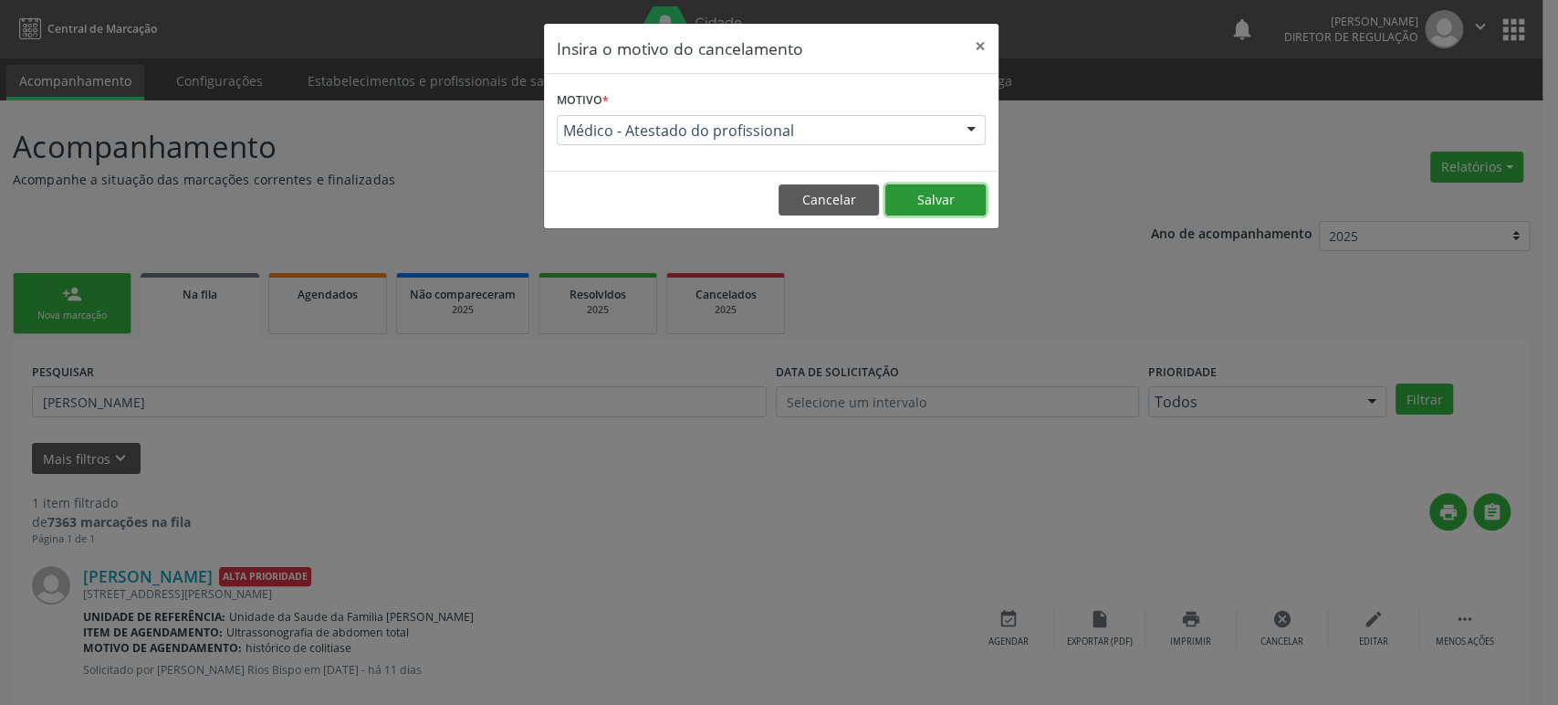
click at [921, 190] on button "Salvar" at bounding box center [935, 199] width 100 height 31
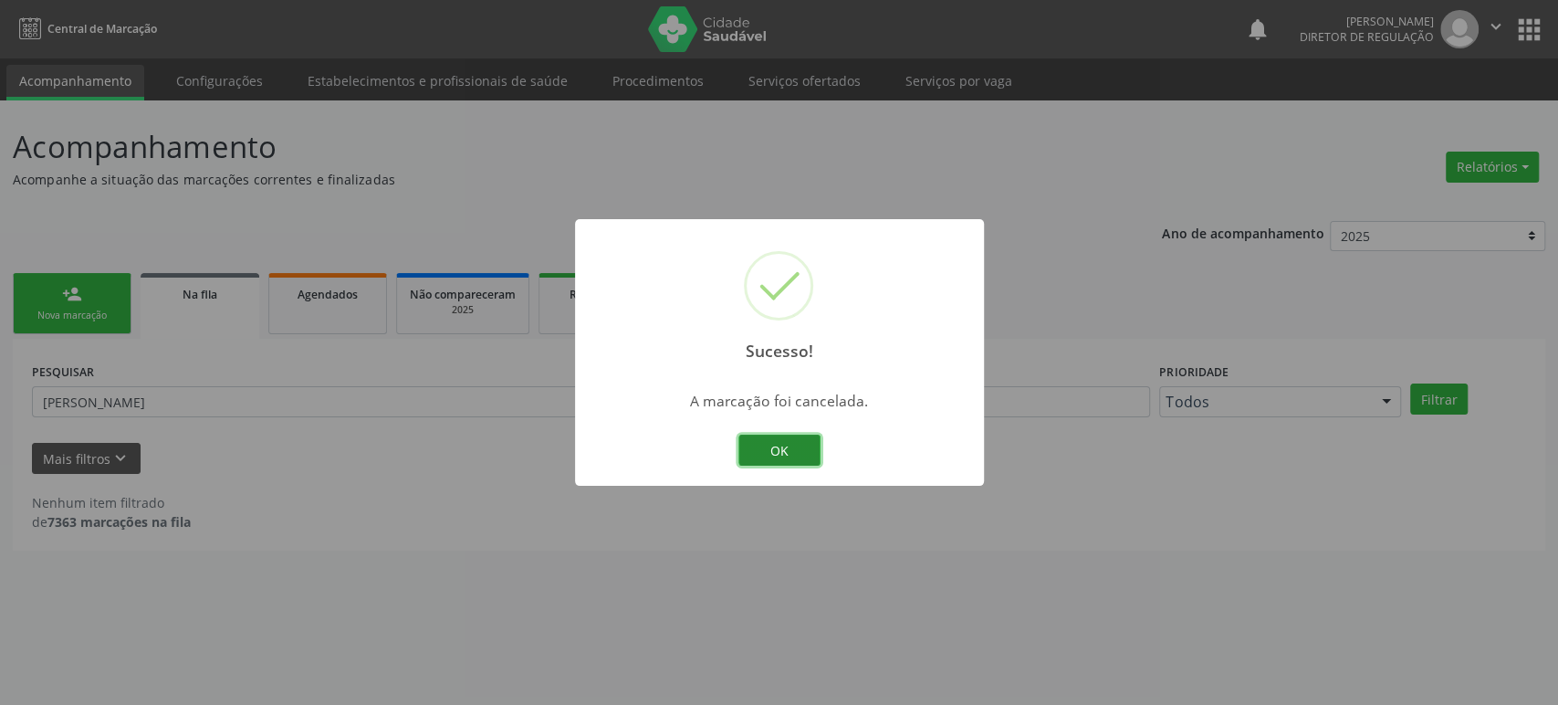
click at [771, 451] on button "OK" at bounding box center [779, 449] width 82 height 31
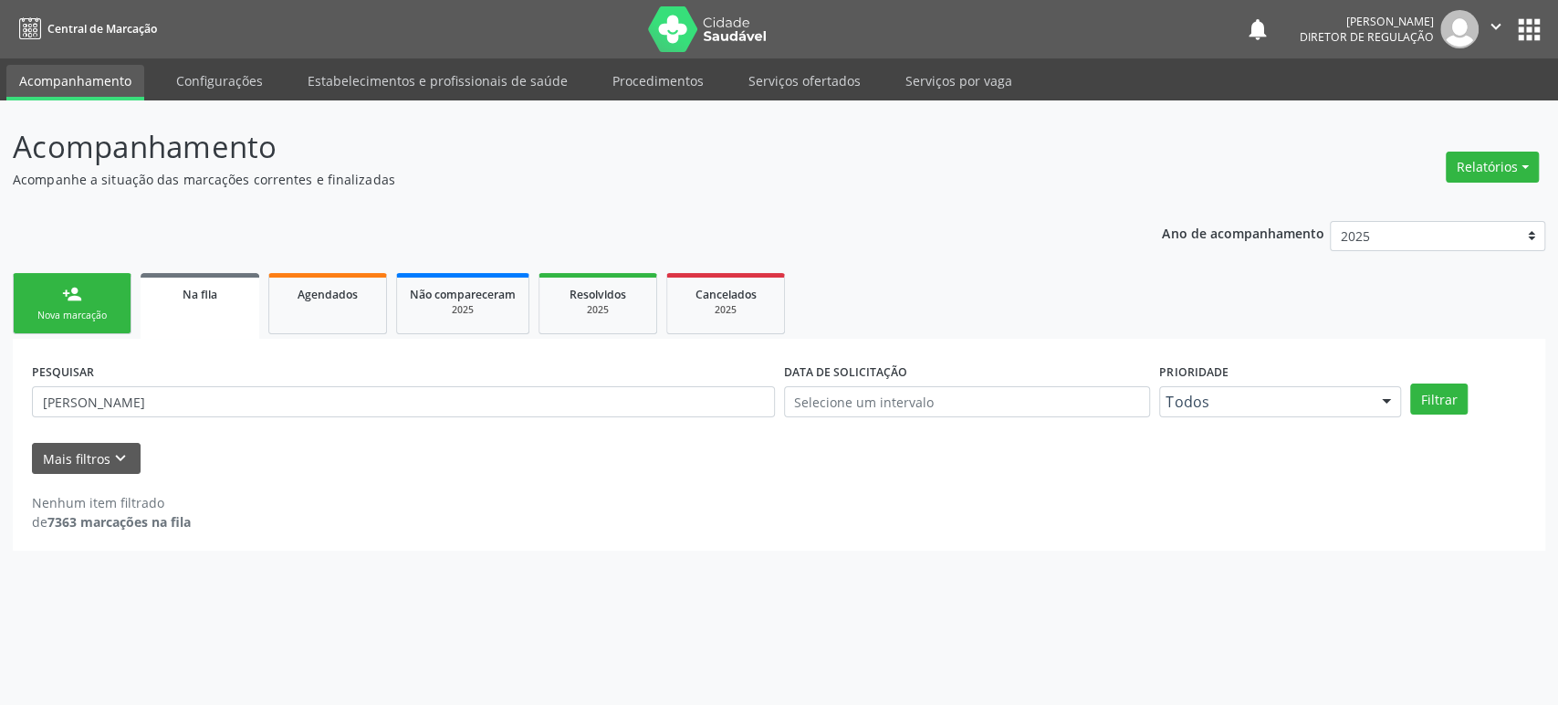
click at [162, 383] on div "PESQUISAR [PERSON_NAME]" at bounding box center [403, 393] width 752 height 71
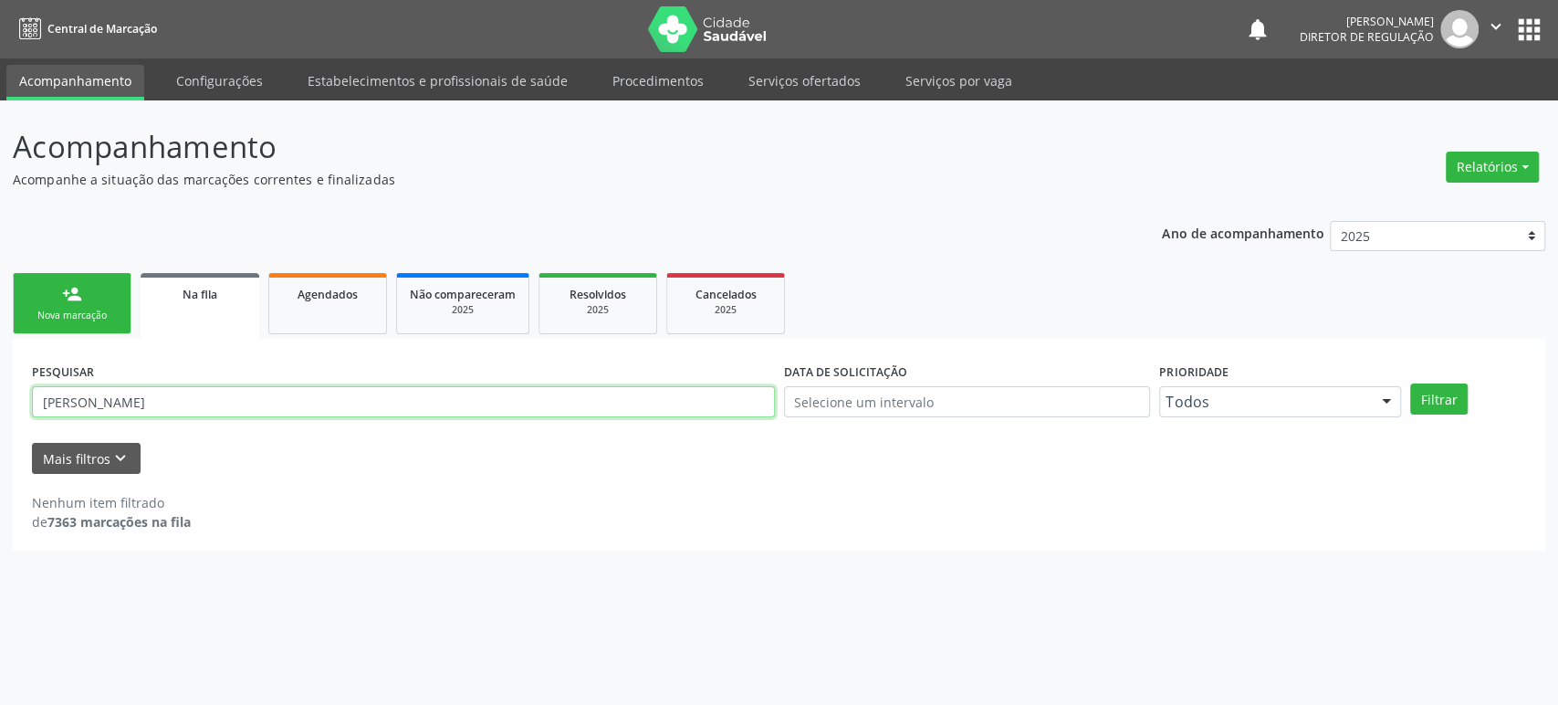
click at [162, 398] on input "[PERSON_NAME]" at bounding box center [403, 401] width 743 height 31
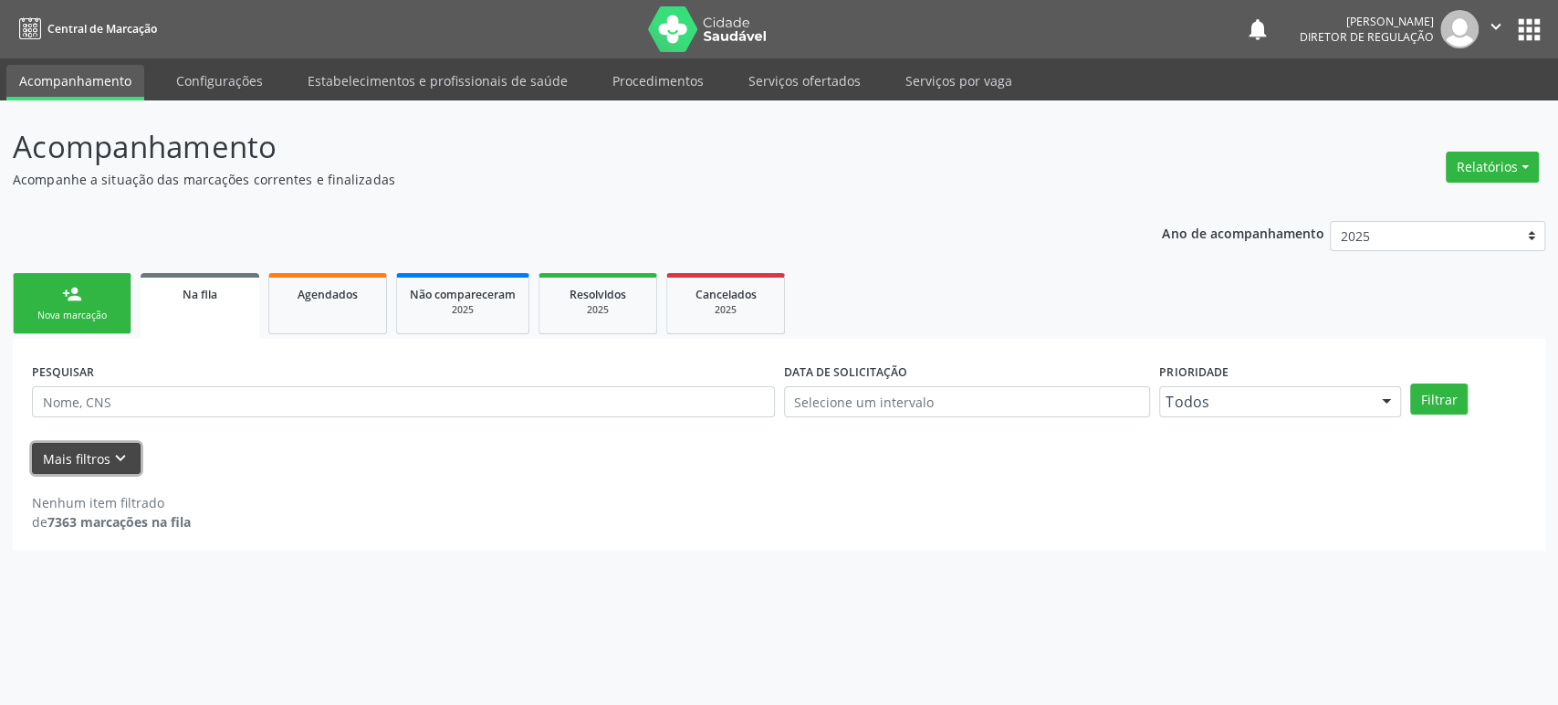
click at [110, 451] on icon "keyboard_arrow_down" at bounding box center [120, 458] width 20 height 20
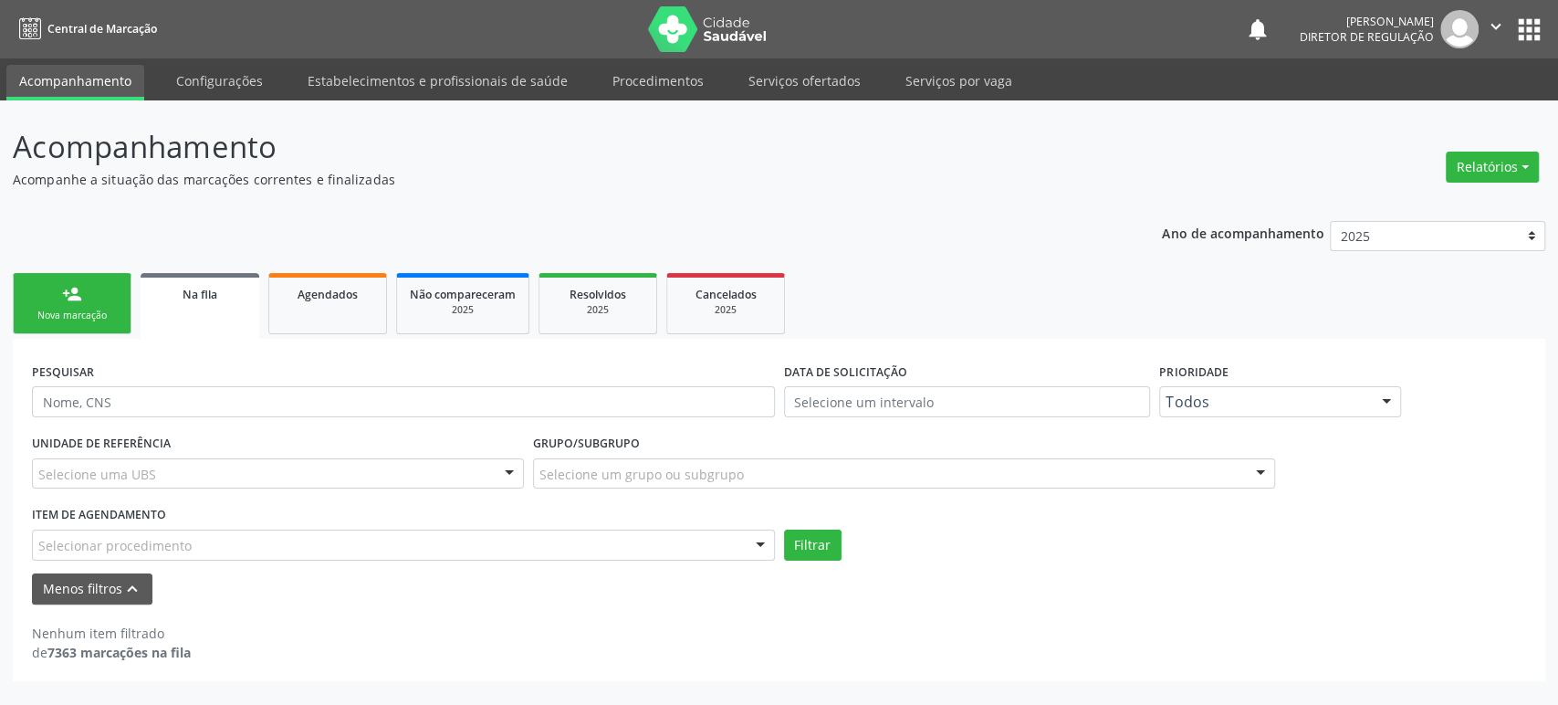
click at [1530, 28] on button "apps" at bounding box center [1529, 30] width 32 height 32
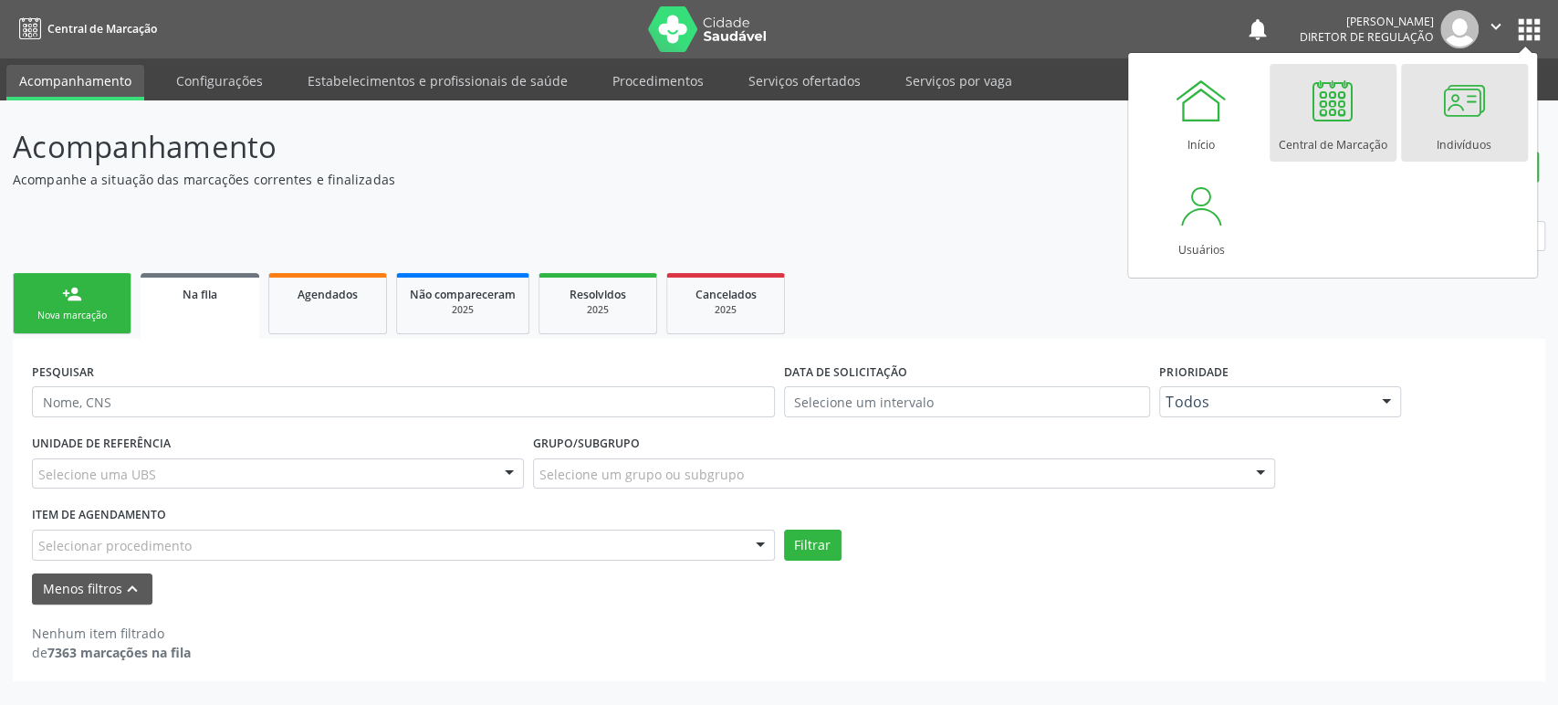
click at [1446, 120] on div at bounding box center [1464, 100] width 55 height 55
